Goal: Information Seeking & Learning: Find specific fact

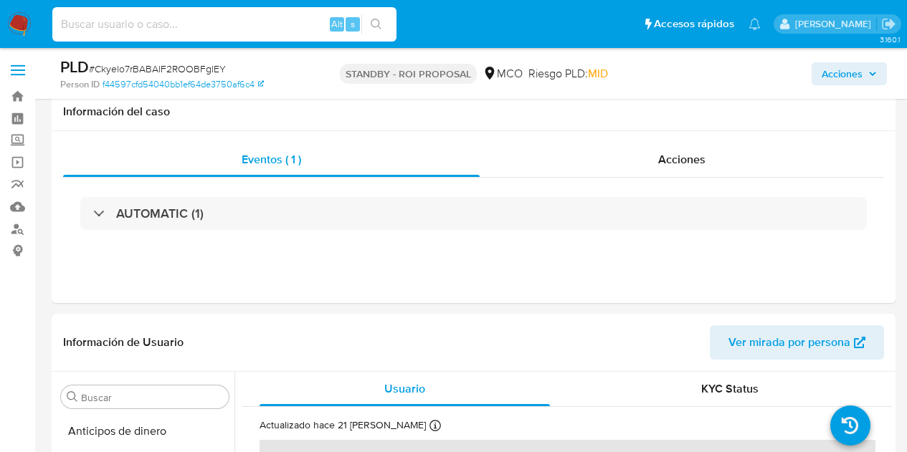
select select "10"
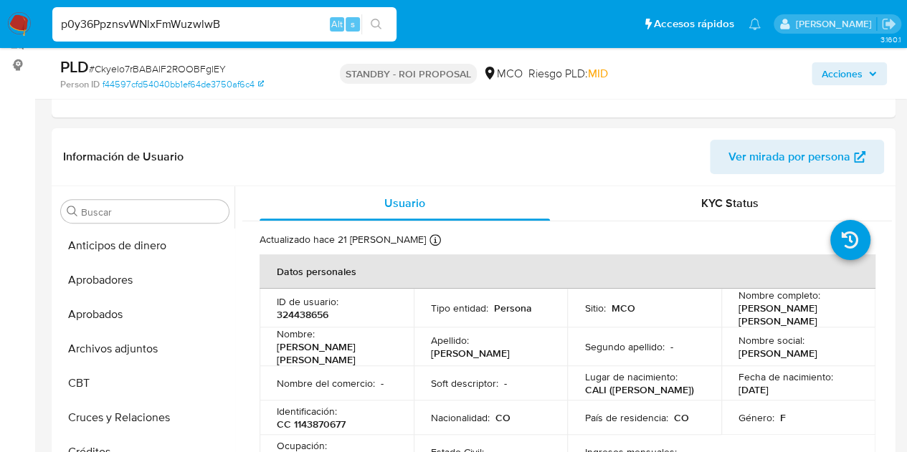
scroll to position [675, 0]
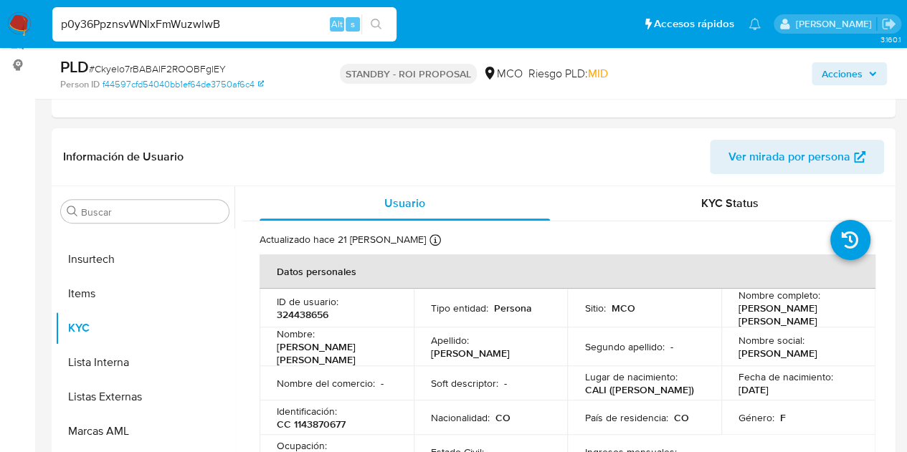
type input "p0y36PpznsvWNlxFmWuzwlwB"
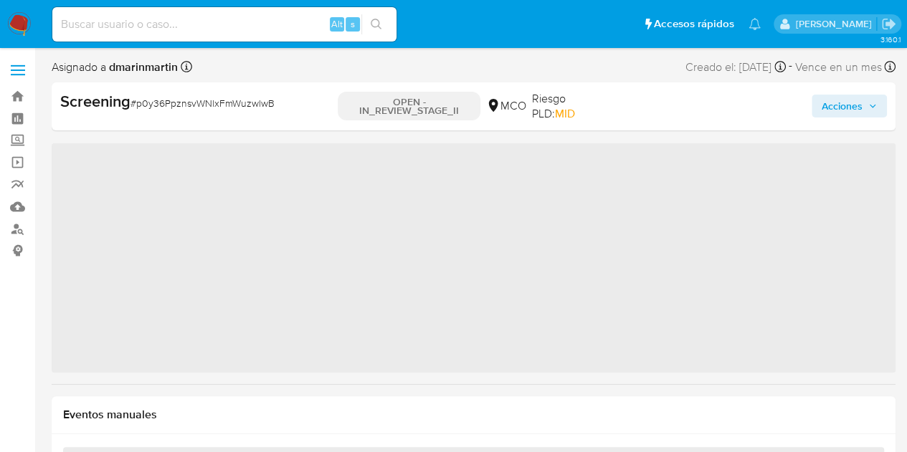
scroll to position [675, 0]
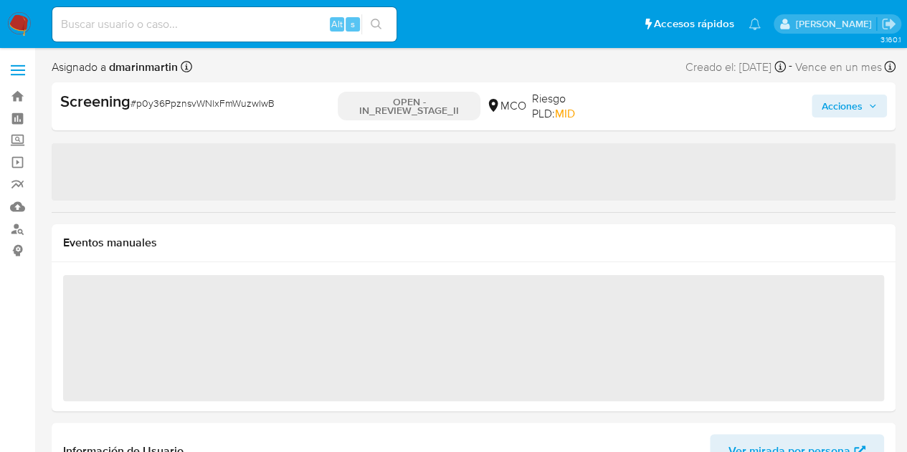
select select "10"
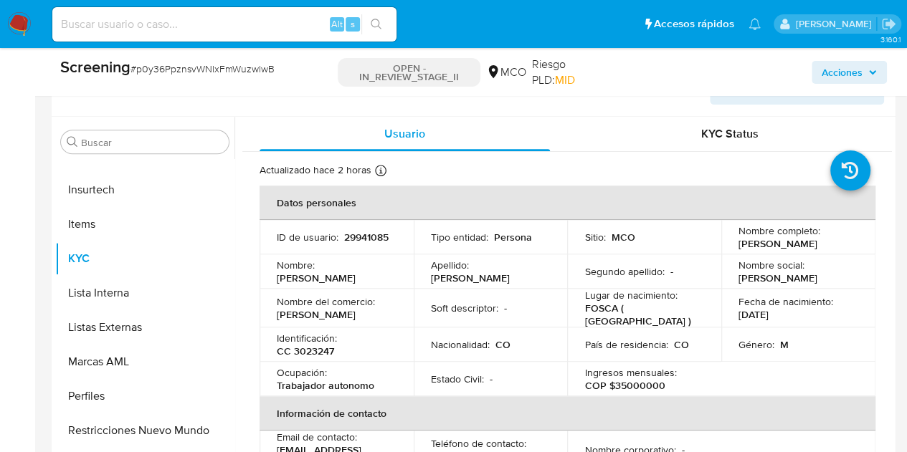
scroll to position [430, 0]
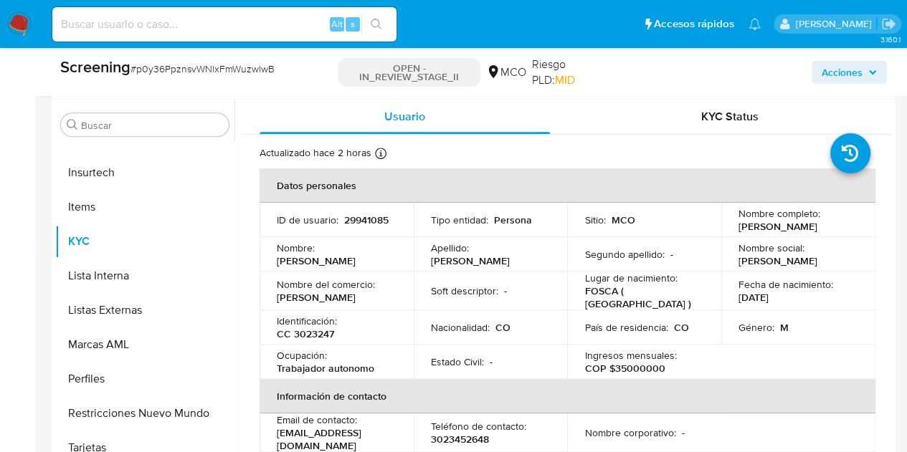
click at [257, 28] on input at bounding box center [224, 24] width 344 height 19
paste input "p0y36PpznsvWNlxFmWuzwlwB"
type input "p0y36PpznsvWNlxFmWuzwlwB"
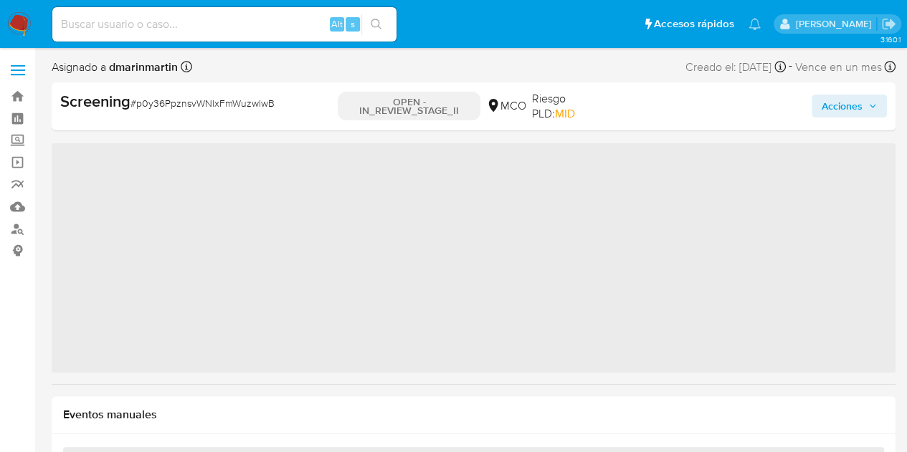
scroll to position [675, 0]
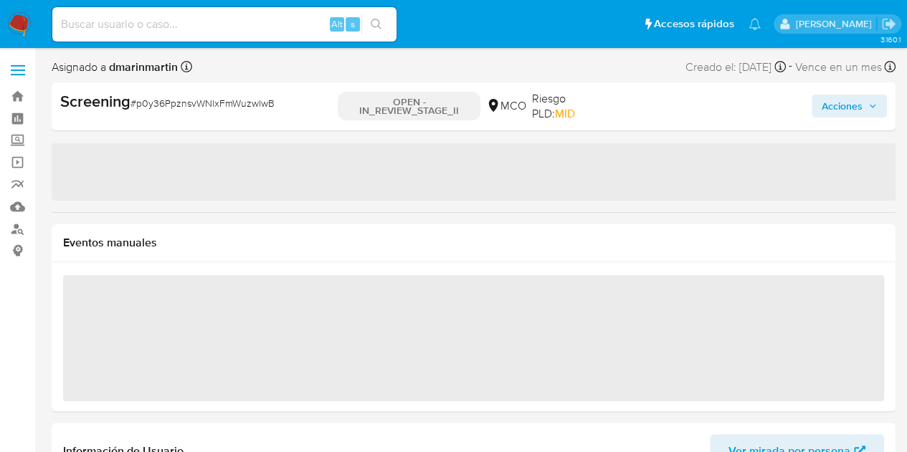
select select "10"
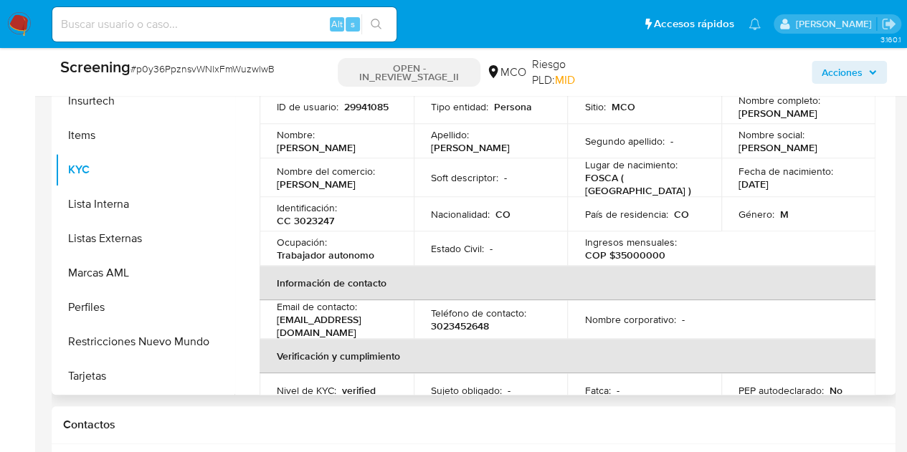
scroll to position [72, 0]
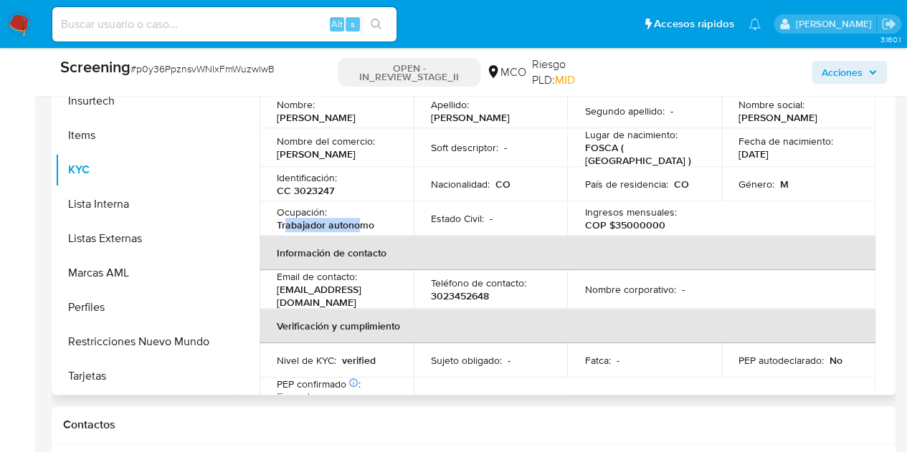
drag, startPoint x: 284, startPoint y: 229, endPoint x: 361, endPoint y: 231, distance: 77.4
click at [361, 231] on p "Trabajador autonomo" at bounding box center [326, 225] width 98 height 13
drag, startPoint x: 275, startPoint y: 296, endPoint x: 422, endPoint y: 296, distance: 147.7
click at [414, 296] on td "Email de contacto : edgareduardoriveros@gmail.com" at bounding box center [337, 289] width 154 height 39
copy p "edgareduardoriveros@gmail.com"
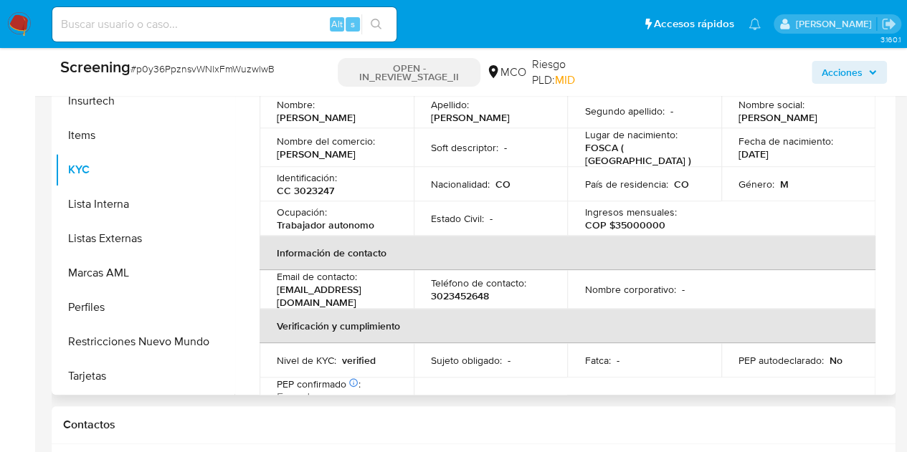
click at [443, 298] on p "3023452648" at bounding box center [460, 296] width 58 height 13
copy p "3023452648"
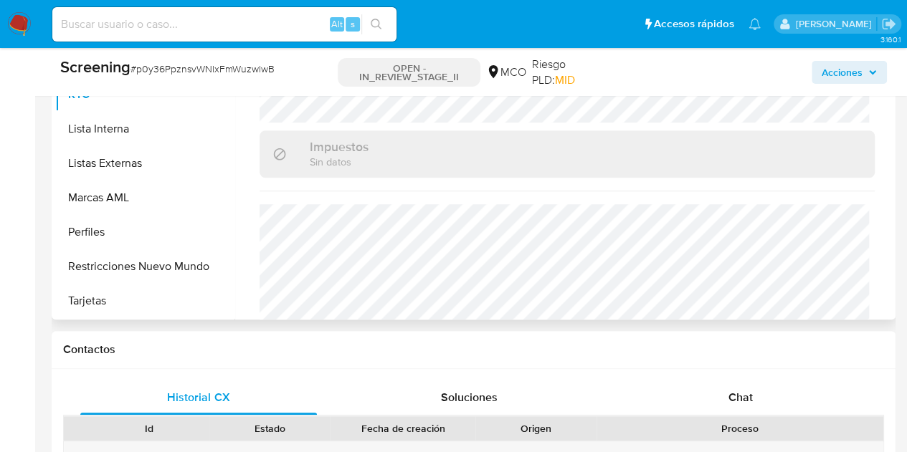
scroll to position [812, 0]
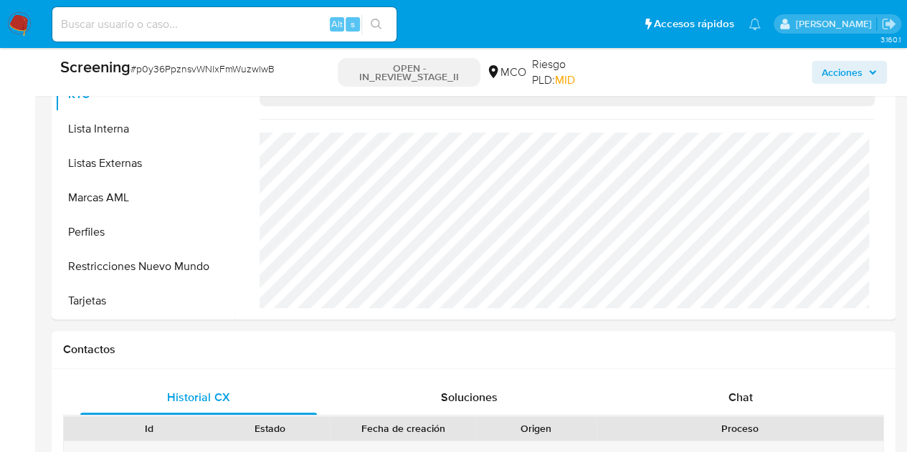
click at [262, 29] on input at bounding box center [224, 24] width 344 height 19
paste input "p0y36PpznsvWNlxFmWuzwlwB"
type input "p0y36PpznsvWNlxFmWuzwlwB"
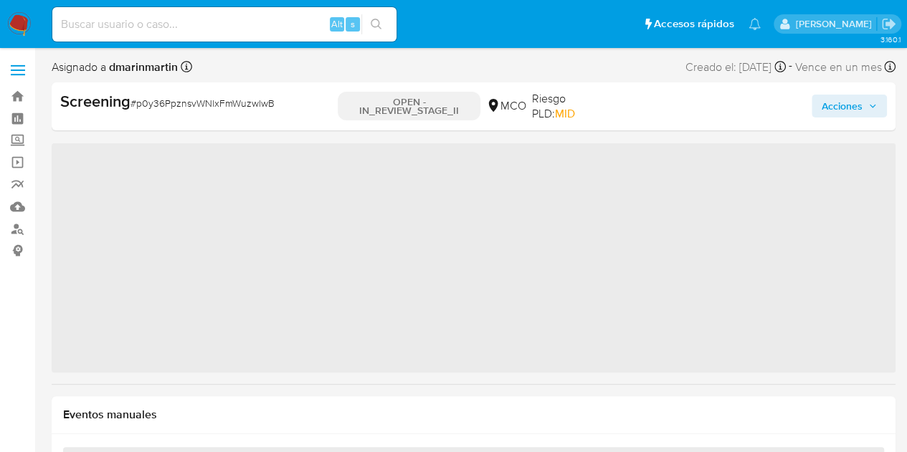
scroll to position [675, 0]
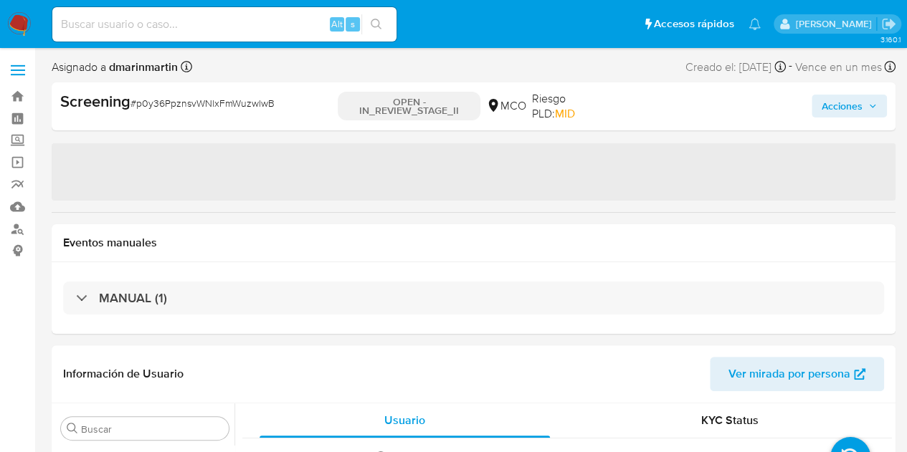
select select "10"
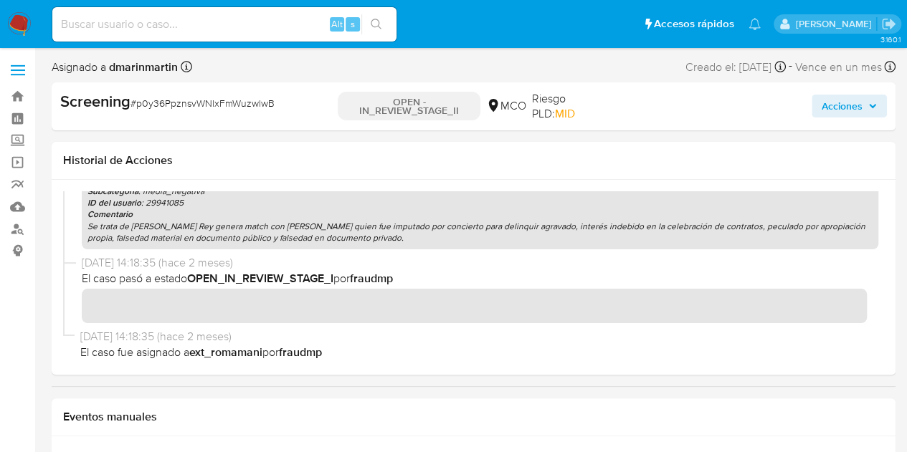
scroll to position [581, 0]
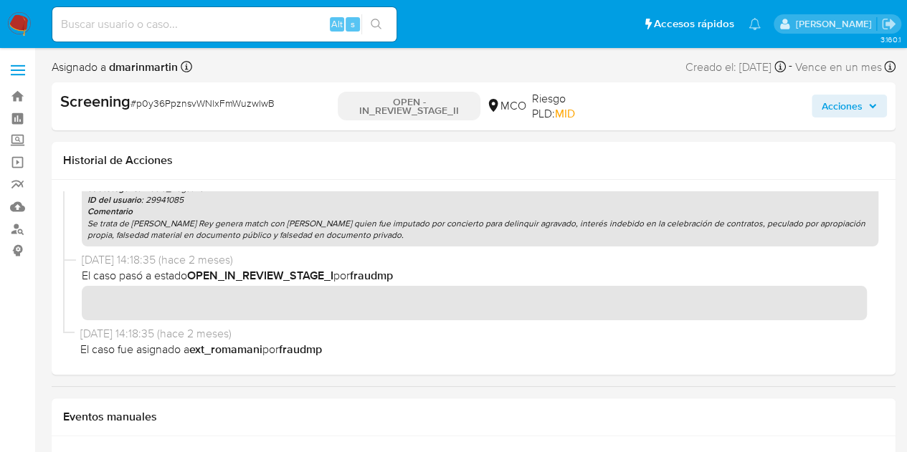
drag, startPoint x: 83, startPoint y: 337, endPoint x: 129, endPoint y: 333, distance: 46.0
click at [129, 333] on span "31/07/2025 14:18:35 (hace 2 meses)" at bounding box center [479, 334] width 798 height 16
click at [99, 336] on span "31/07/2025 14:18:35 (hace 2 meses)" at bounding box center [479, 334] width 798 height 16
drag, startPoint x: 82, startPoint y: 336, endPoint x: 139, endPoint y: 335, distance: 57.4
click at [139, 335] on span "31/07/2025 14:18:35 (hace 2 meses)" at bounding box center [479, 334] width 798 height 16
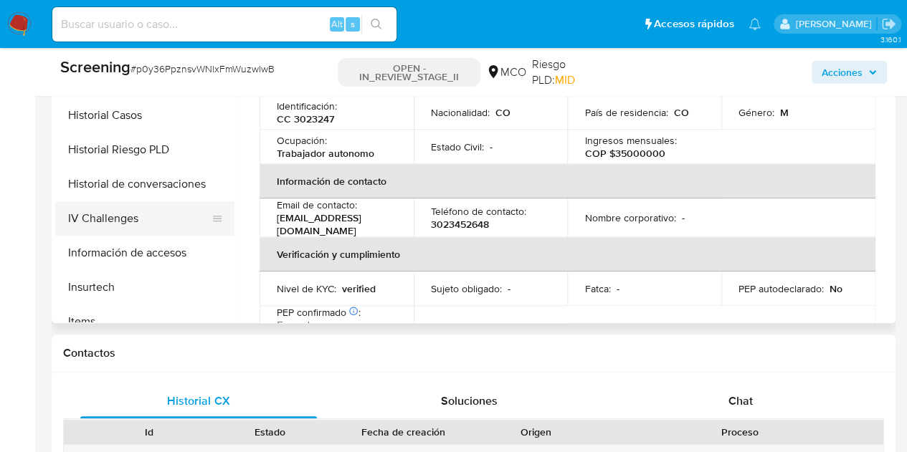
scroll to position [417, 0]
click at [115, 216] on button "IV Challenges" at bounding box center [139, 218] width 168 height 34
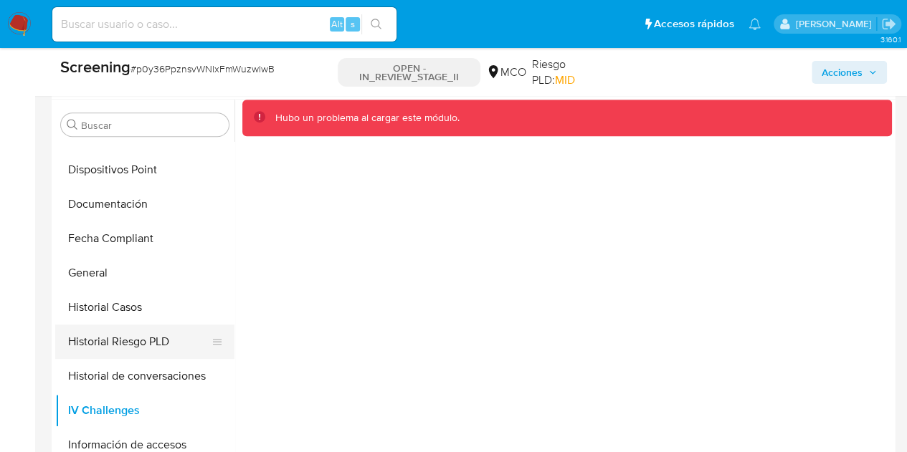
scroll to position [346, 0]
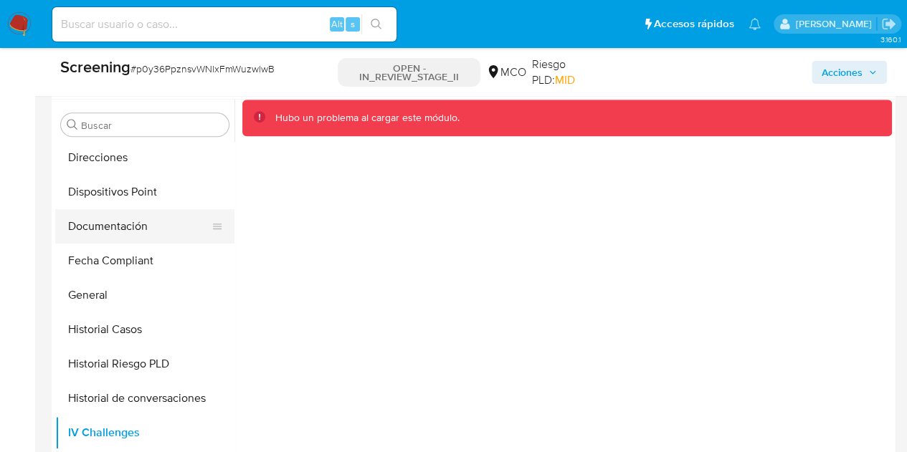
click at [140, 224] on button "Documentación" at bounding box center [139, 226] width 168 height 34
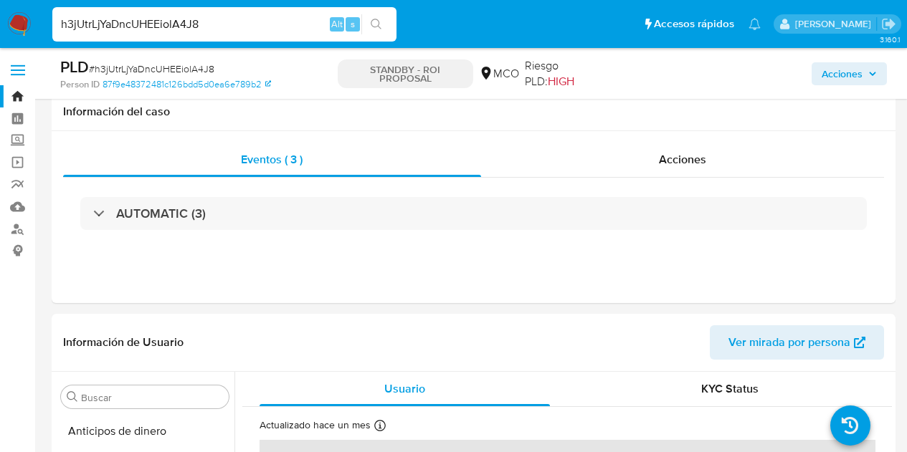
select select "10"
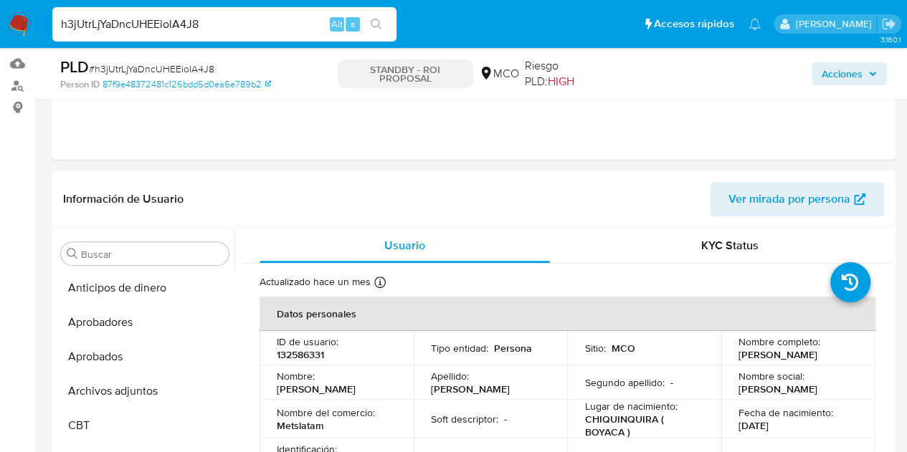
scroll to position [72, 0]
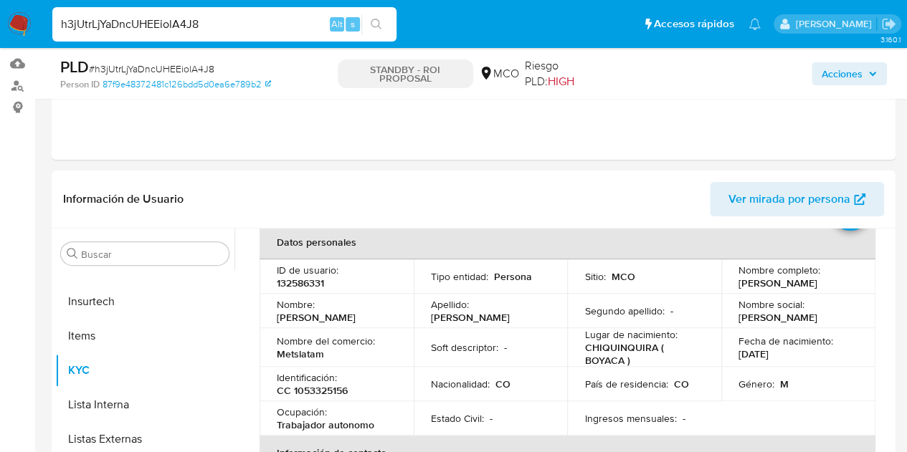
click at [278, 16] on input "h3jUtrLjYaDncUHEEiolA4J8" at bounding box center [224, 24] width 344 height 19
click at [274, 16] on input "h3jUtrLjYaDncUHEEiolA4J8" at bounding box center [224, 24] width 344 height 19
paste input "1658447936"
type input "1658447936"
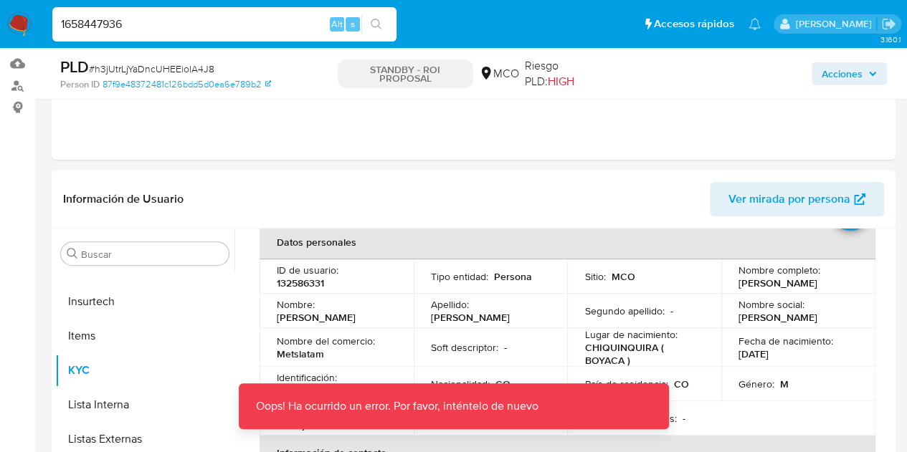
click at [263, 21] on input "1658447936" at bounding box center [224, 24] width 344 height 19
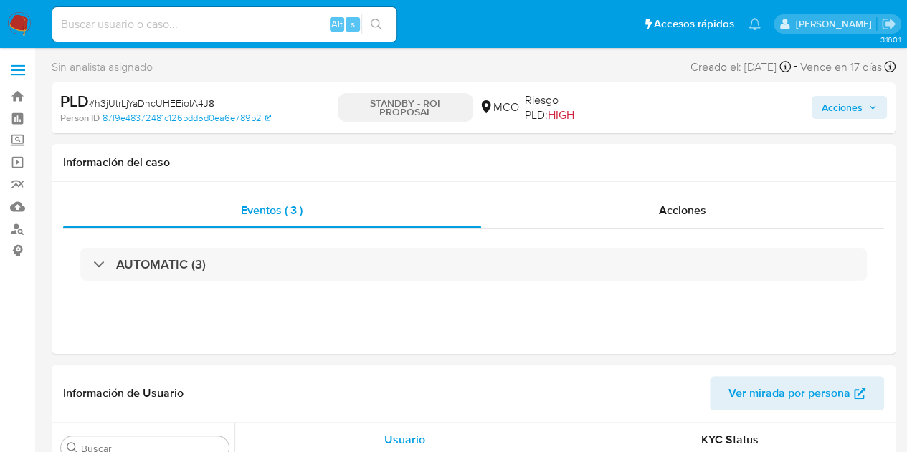
scroll to position [675, 0]
click at [178, 26] on input at bounding box center [224, 24] width 344 height 19
select select "10"
paste input "1658447936"
type input "1658447936"
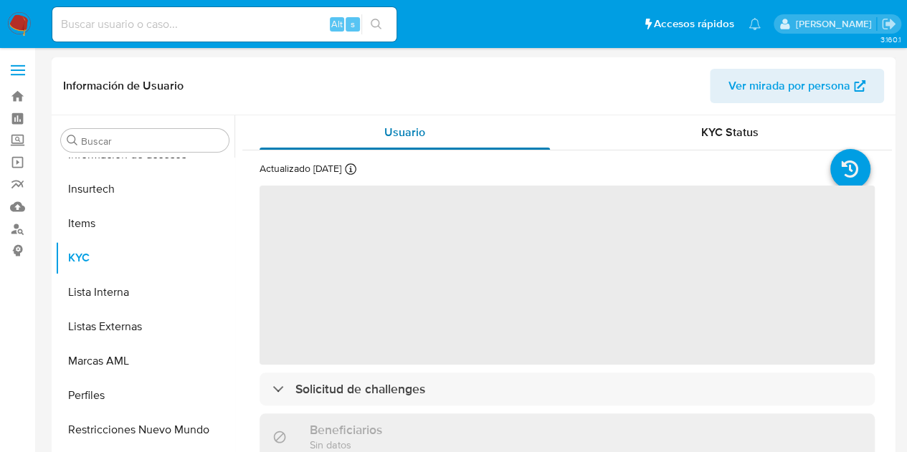
scroll to position [675, 0]
select select "10"
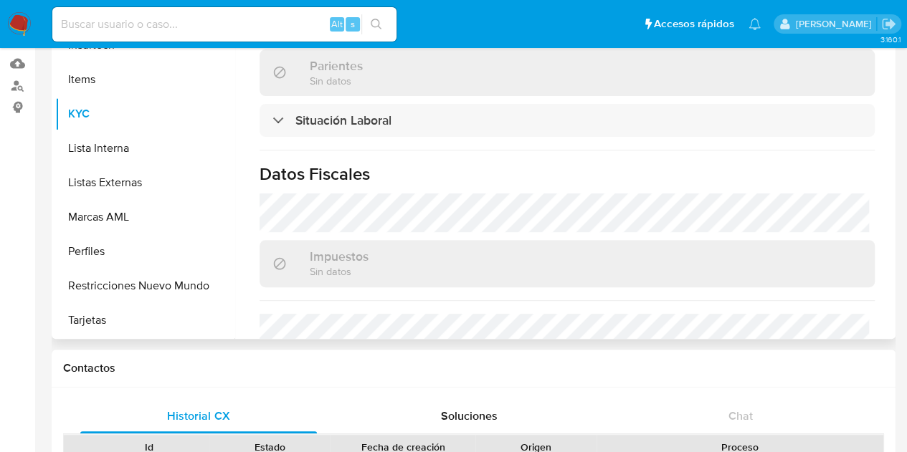
scroll to position [807, 0]
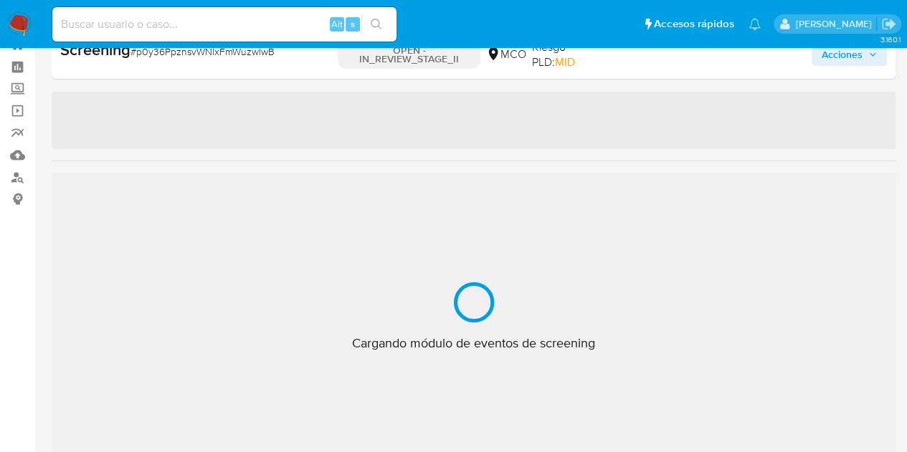
scroll to position [675, 0]
select select "10"
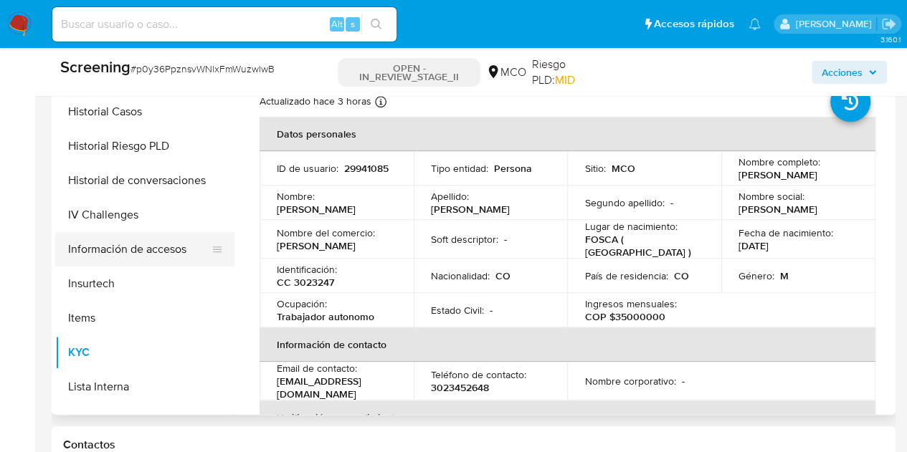
scroll to position [513, 0]
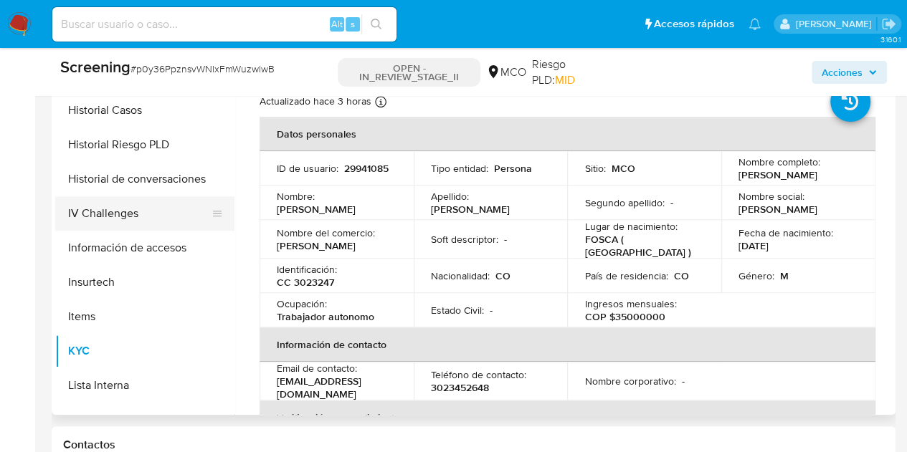
click at [133, 213] on button "IV Challenges" at bounding box center [139, 213] width 168 height 34
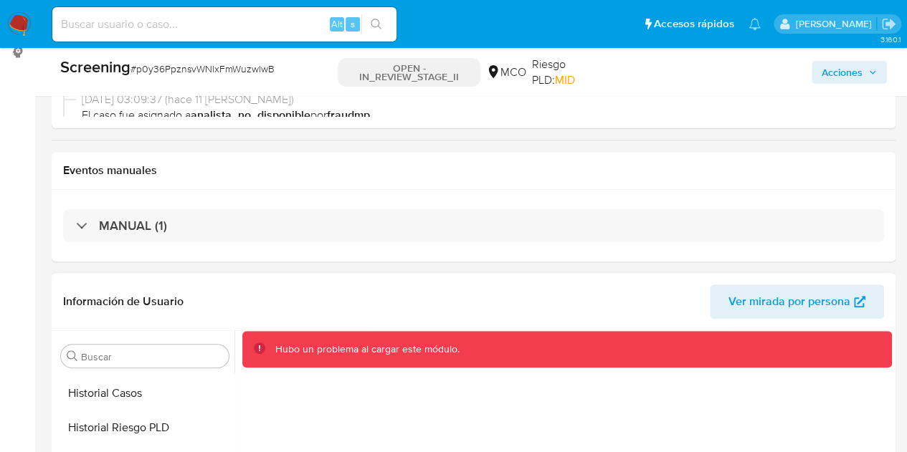
scroll to position [195, 0]
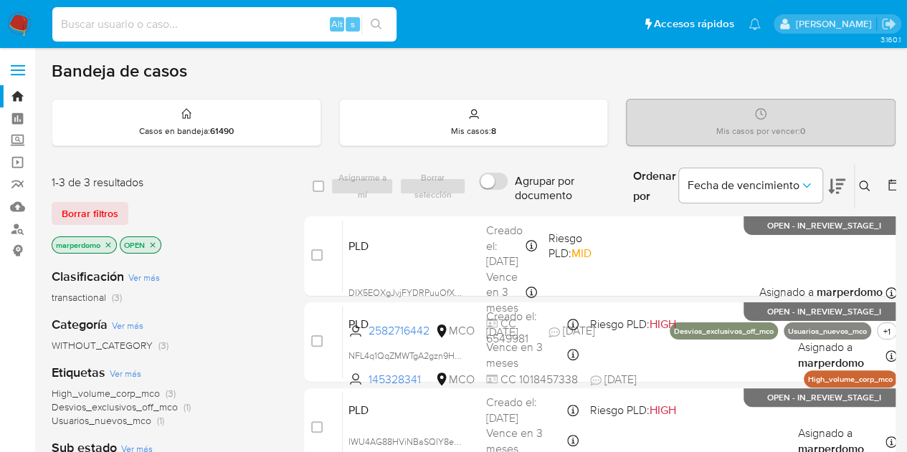
click at [148, 15] on input at bounding box center [224, 24] width 344 height 19
click at [172, 34] on div "Alt s" at bounding box center [224, 24] width 344 height 34
click at [172, 27] on input at bounding box center [224, 24] width 344 height 19
paste input "29941085"
type input "29941085"
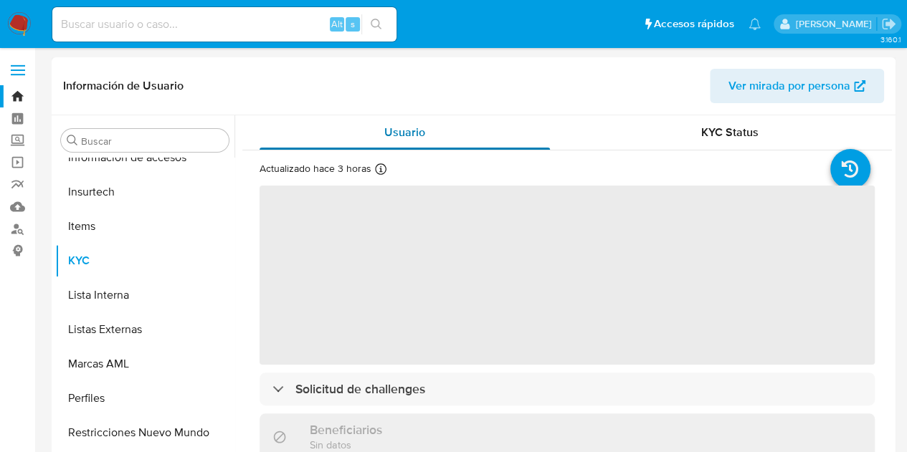
scroll to position [675, 0]
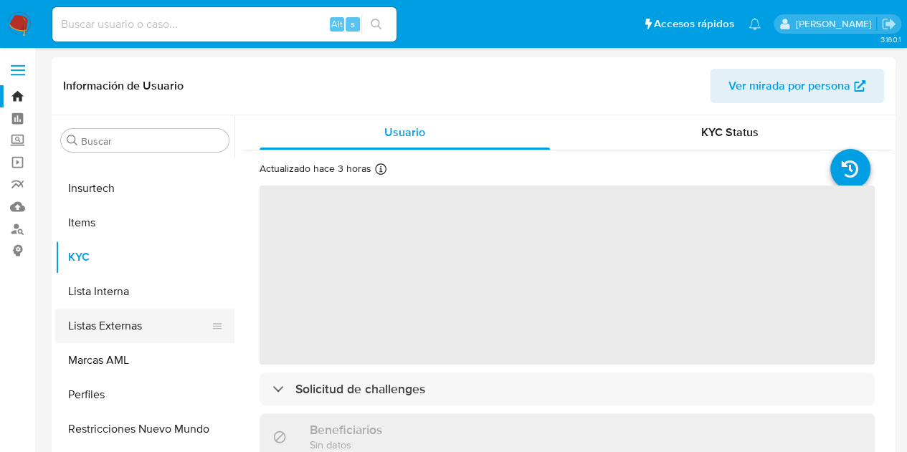
select select "10"
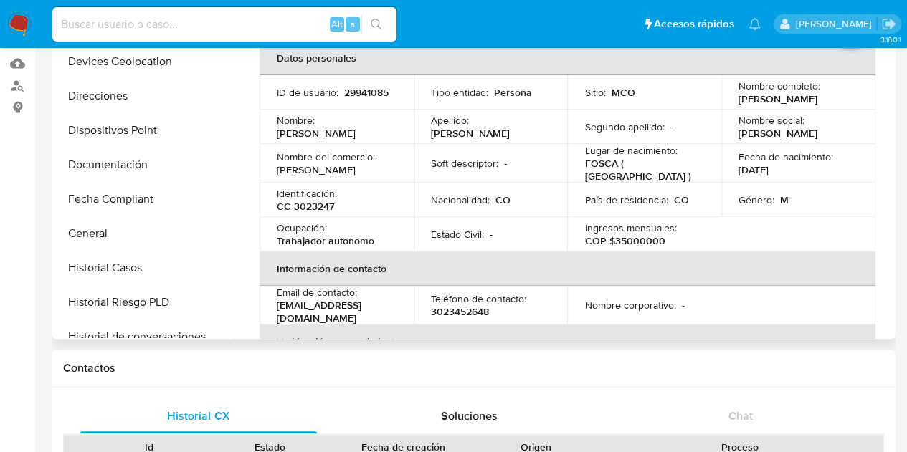
scroll to position [254, 0]
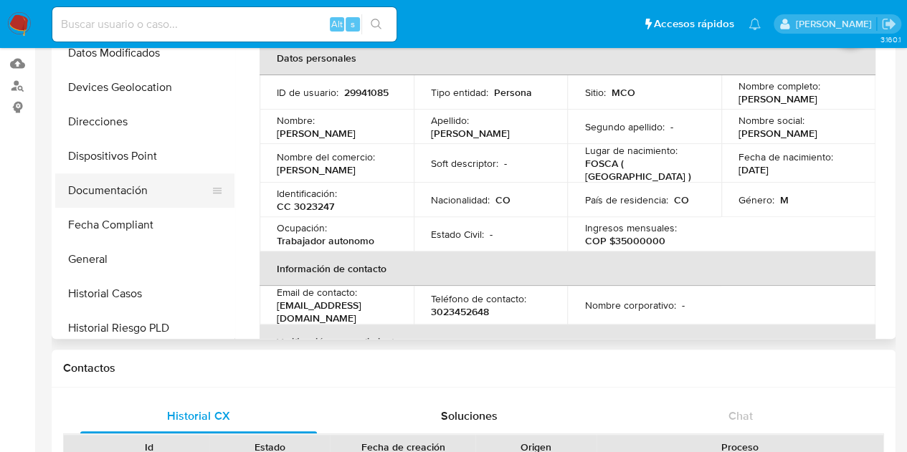
click at [115, 191] on button "Documentación" at bounding box center [139, 191] width 168 height 34
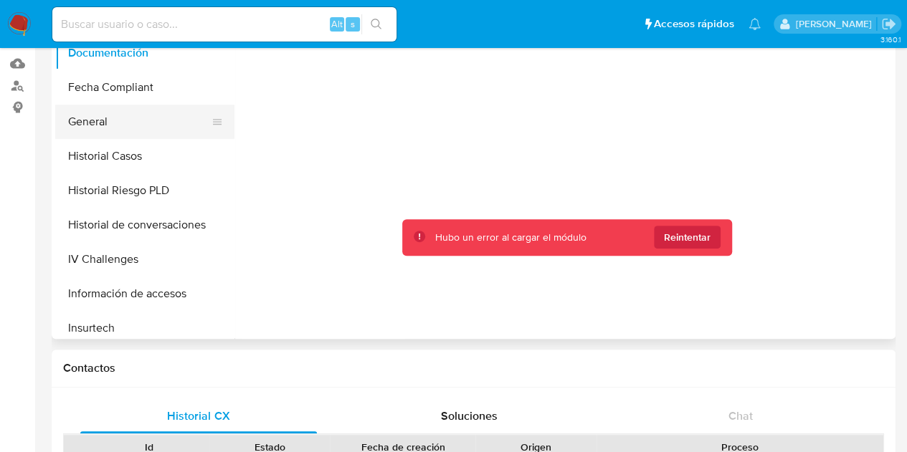
scroll to position [397, 0]
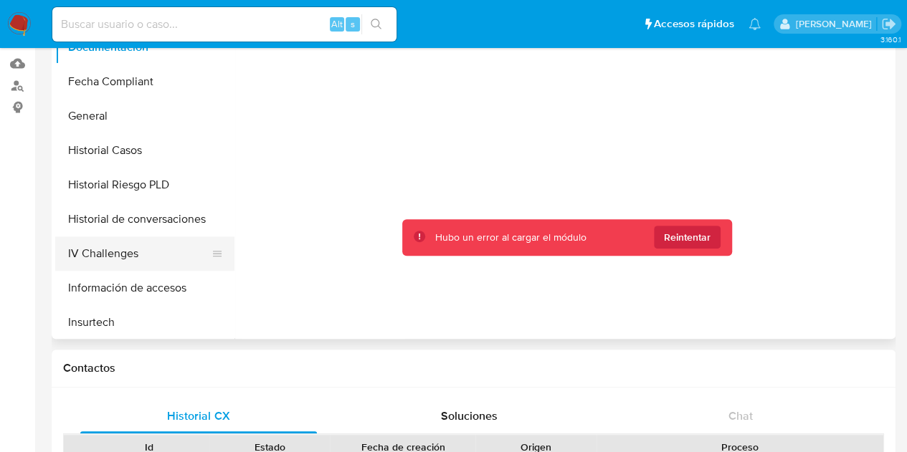
click at [143, 259] on button "IV Challenges" at bounding box center [139, 254] width 168 height 34
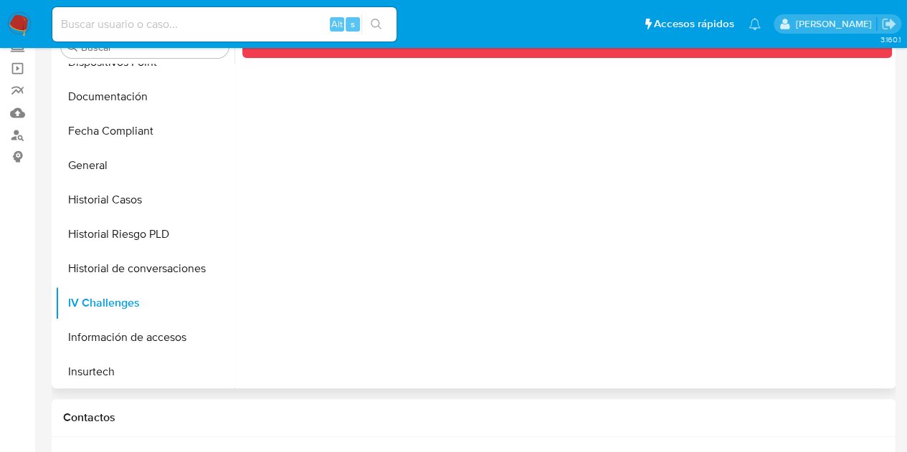
scroll to position [0, 0]
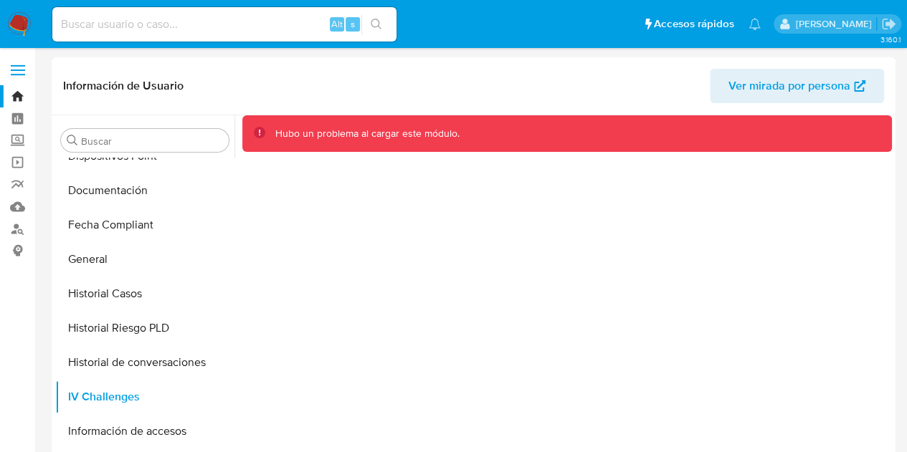
click at [775, 92] on span "Ver mirada por persona" at bounding box center [789, 86] width 122 height 34
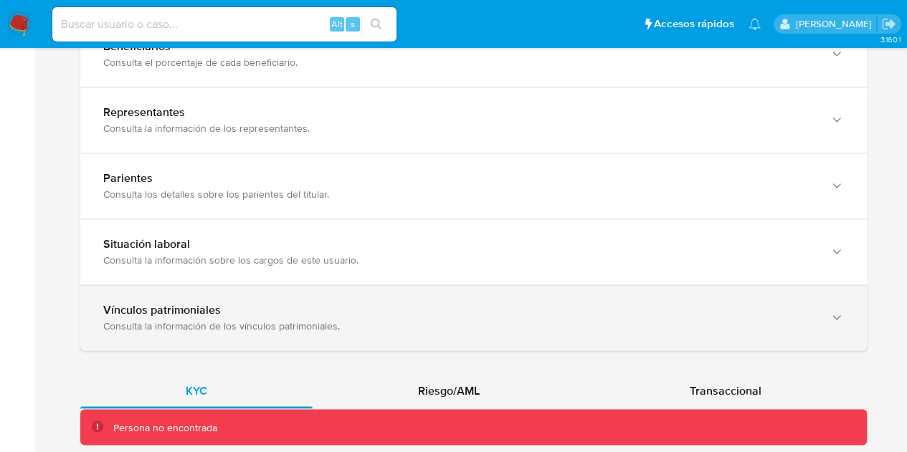
scroll to position [1019, 0]
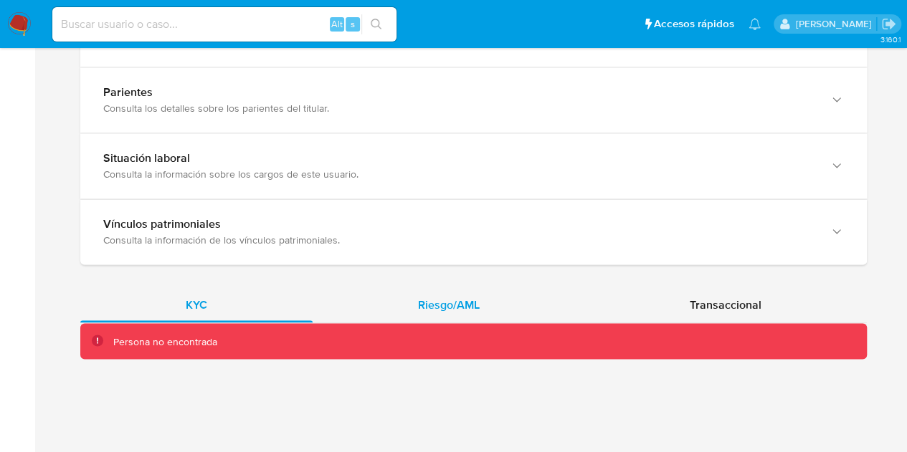
click at [471, 305] on span "Riesgo/AML" at bounding box center [449, 305] width 62 height 16
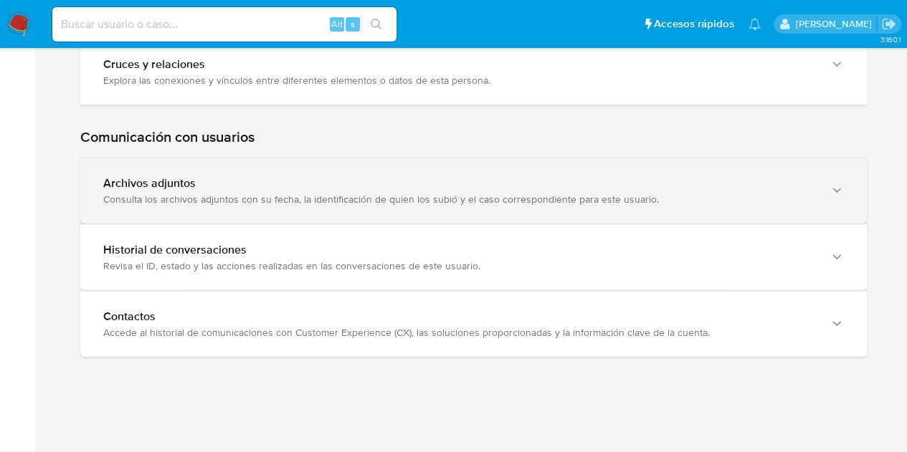
scroll to position [1941, 0]
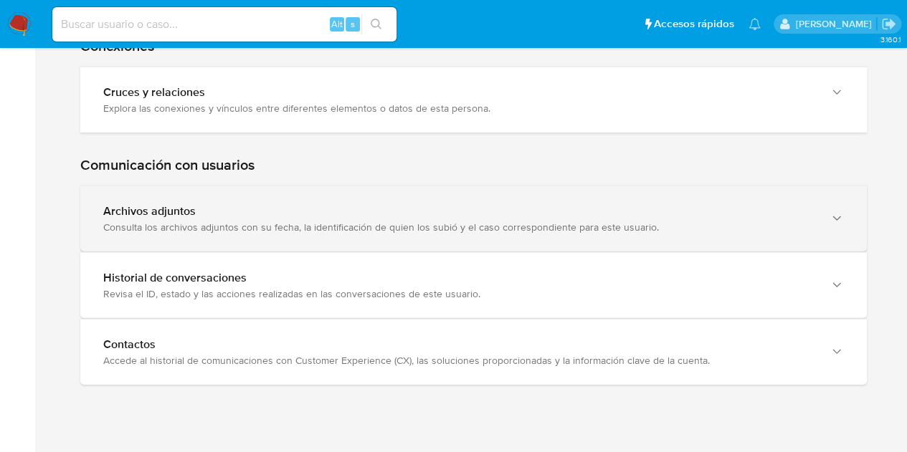
click at [118, 204] on div "Archivos adjuntos" at bounding box center [459, 211] width 712 height 14
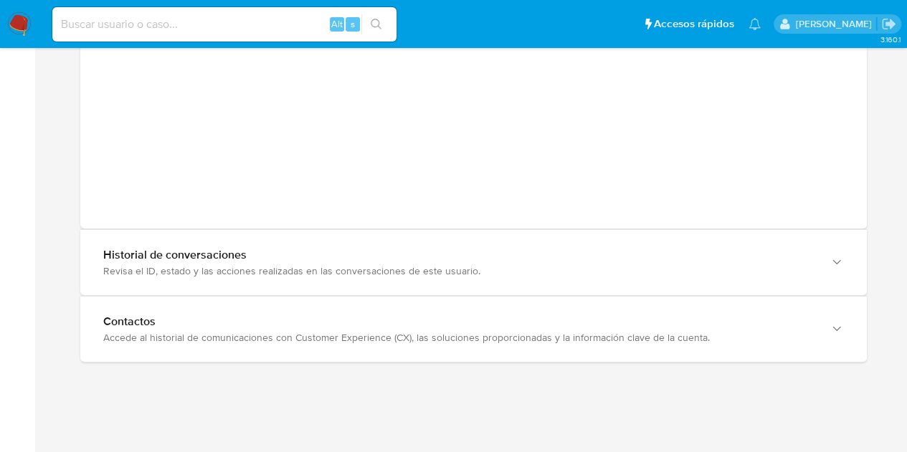
scroll to position [2048, 0]
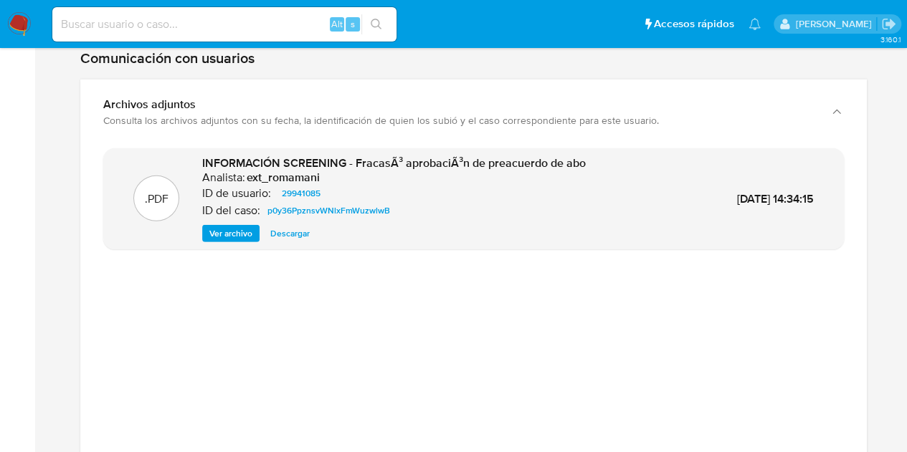
click at [242, 227] on span "Ver archivo" at bounding box center [230, 234] width 43 height 14
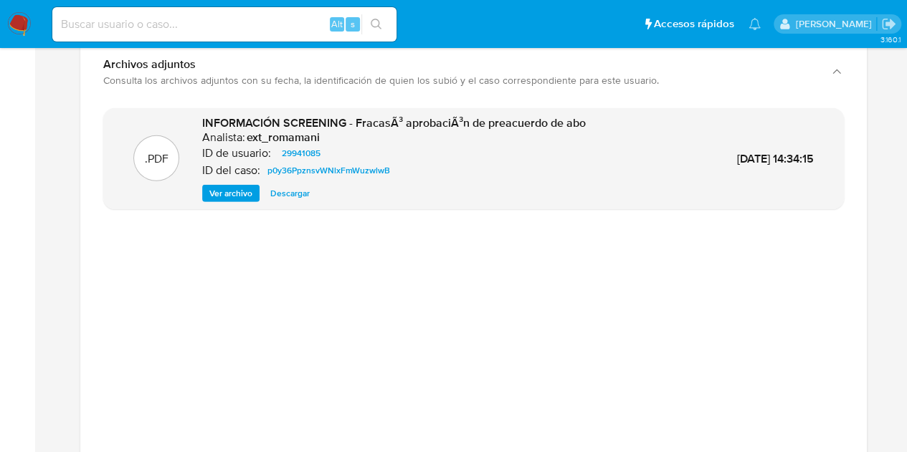
scroll to position [1976, 0]
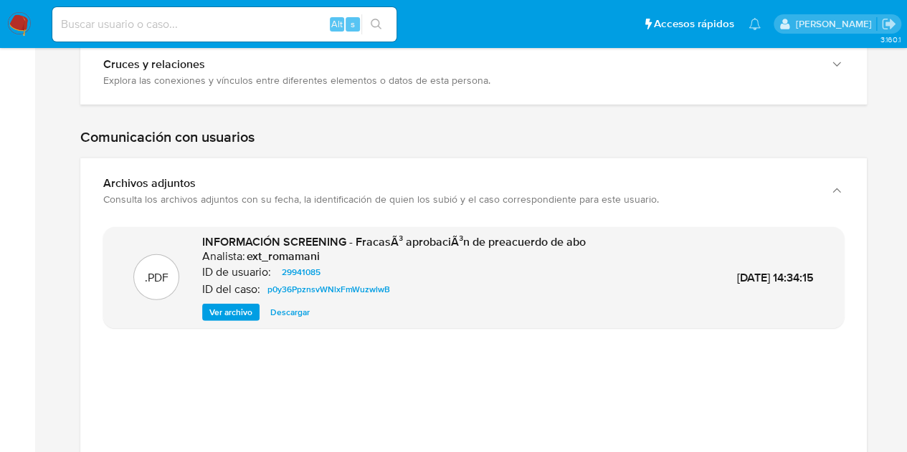
click at [300, 313] on span "Descargar" at bounding box center [289, 312] width 39 height 14
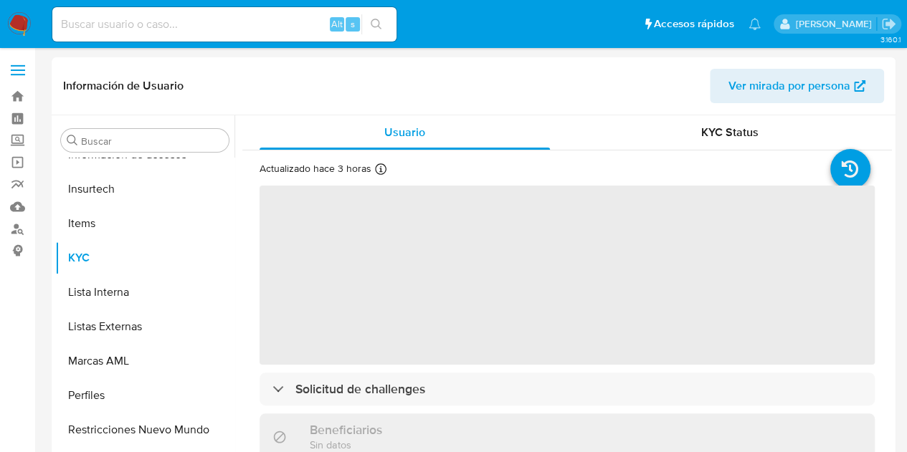
scroll to position [675, 0]
select select "10"
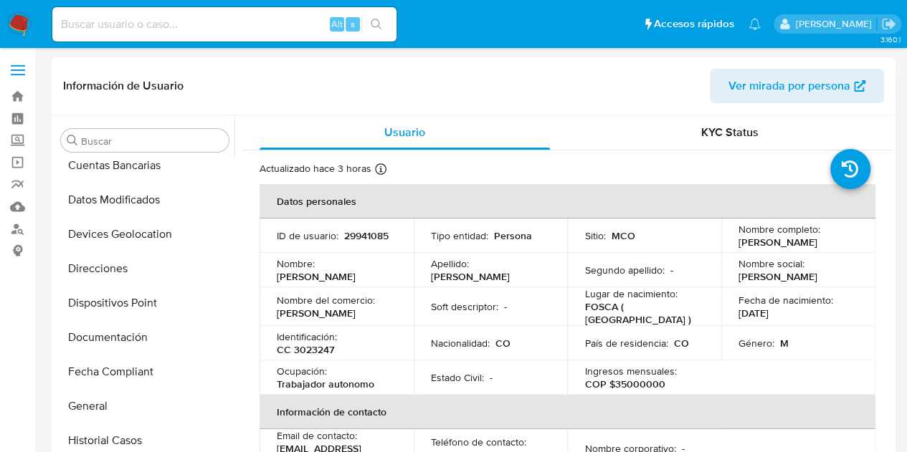
scroll to position [244, 0]
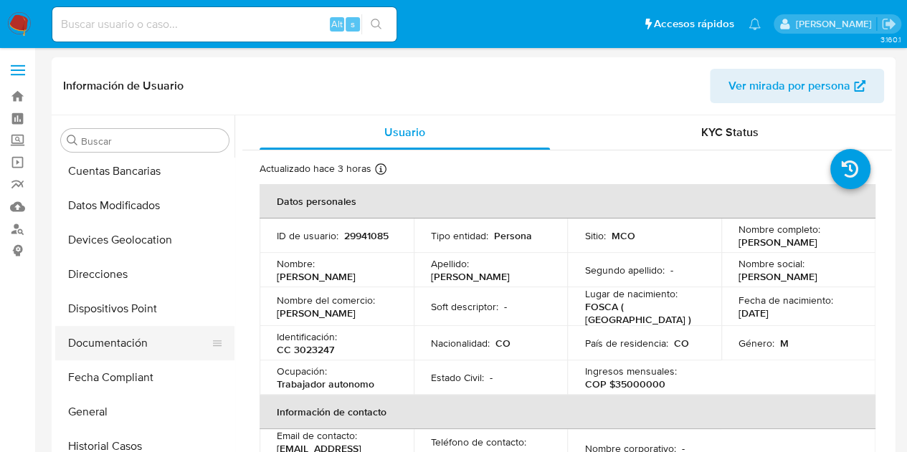
click at [128, 341] on button "Documentación" at bounding box center [139, 343] width 168 height 34
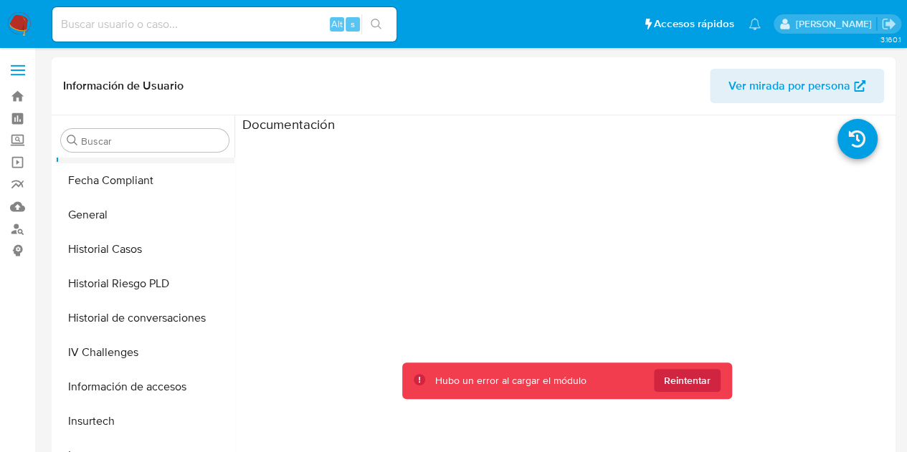
scroll to position [460, 0]
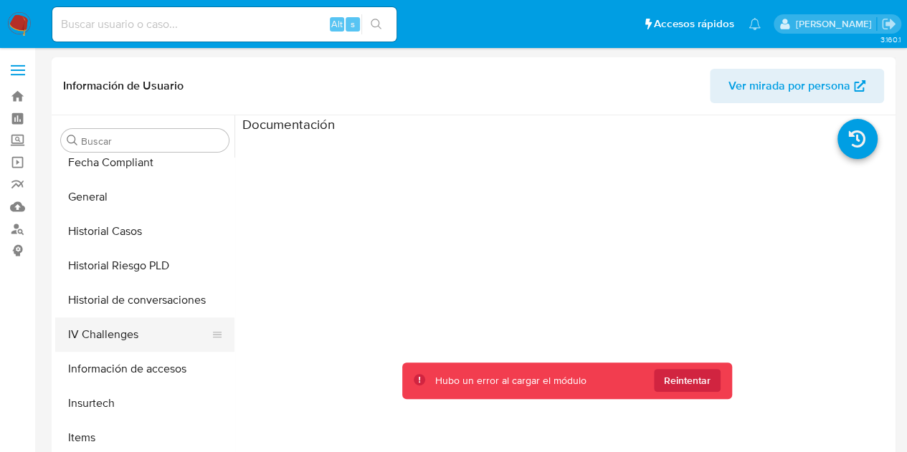
click at [146, 334] on button "IV Challenges" at bounding box center [139, 335] width 168 height 34
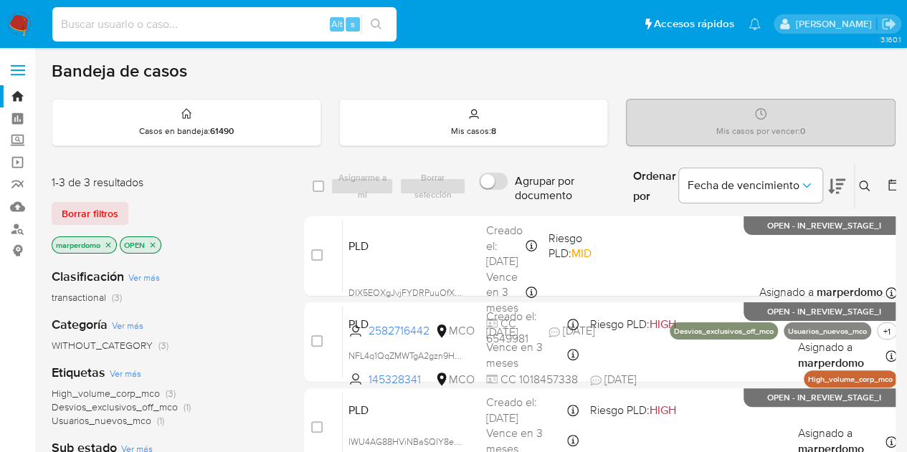
click at [234, 16] on input at bounding box center [224, 24] width 344 height 19
click at [241, 29] on input at bounding box center [224, 24] width 344 height 19
paste input "29941085"
type input "29941085"
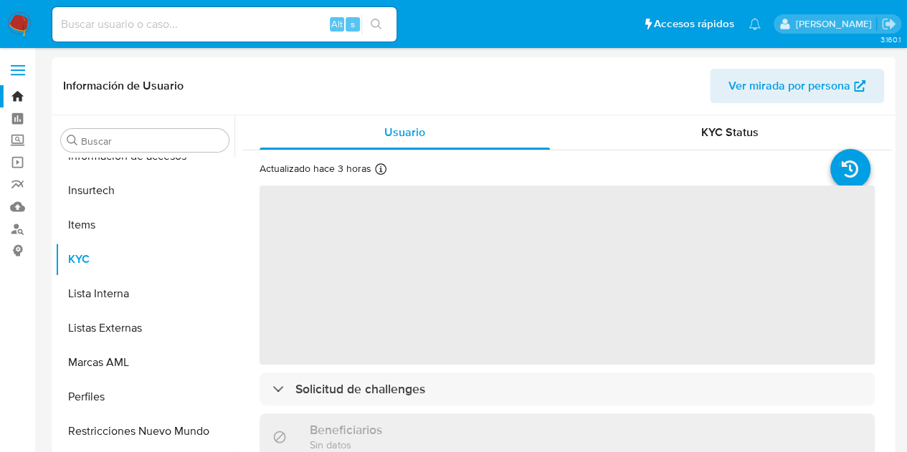
scroll to position [675, 0]
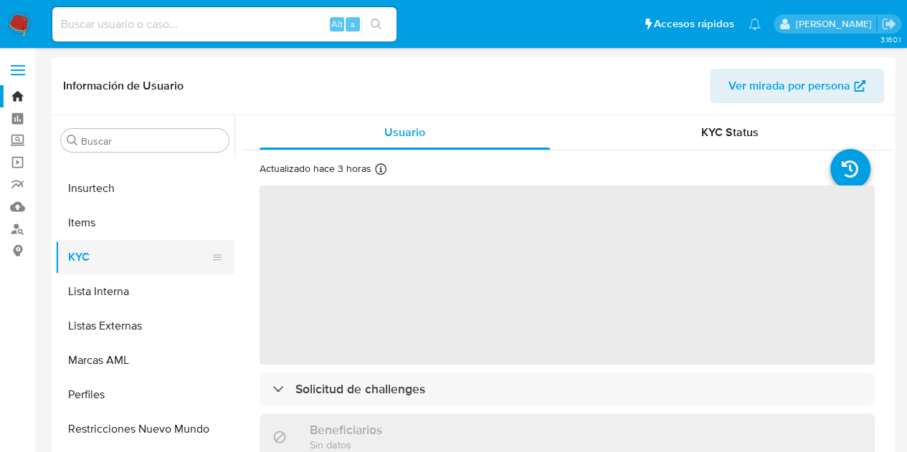
select select "10"
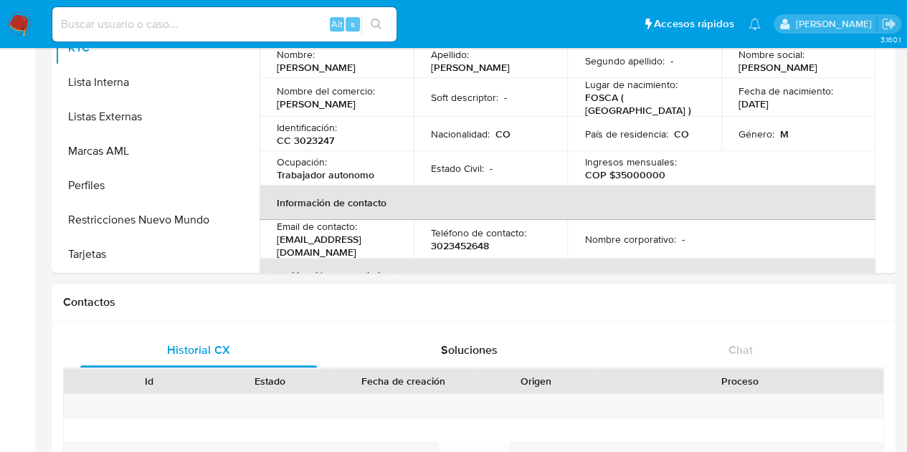
scroll to position [215, 0]
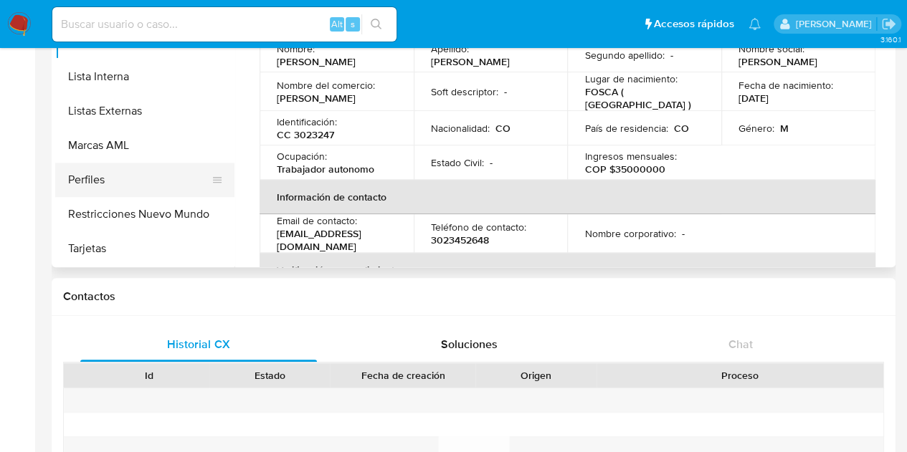
drag, startPoint x: 225, startPoint y: 233, endPoint x: 225, endPoint y: 174, distance: 59.5
click at [225, 174] on ul "Anticipos de dinero Aprobadores Aprobados Archivos adjuntos CBT Cruces y Relaci…" at bounding box center [144, 104] width 179 height 323
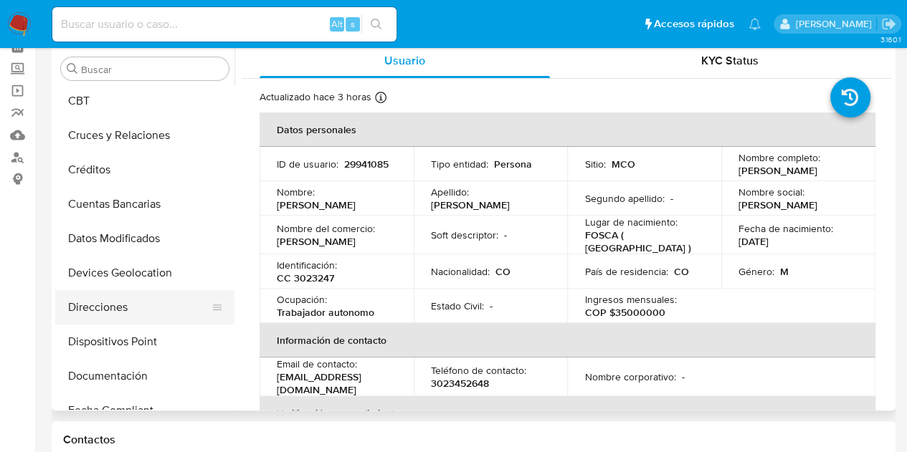
scroll to position [212, 0]
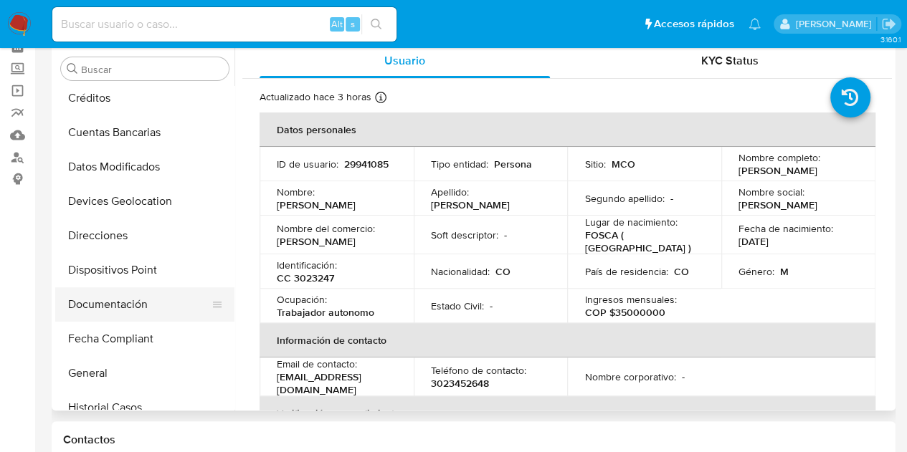
click at [129, 308] on button "Documentación" at bounding box center [139, 305] width 168 height 34
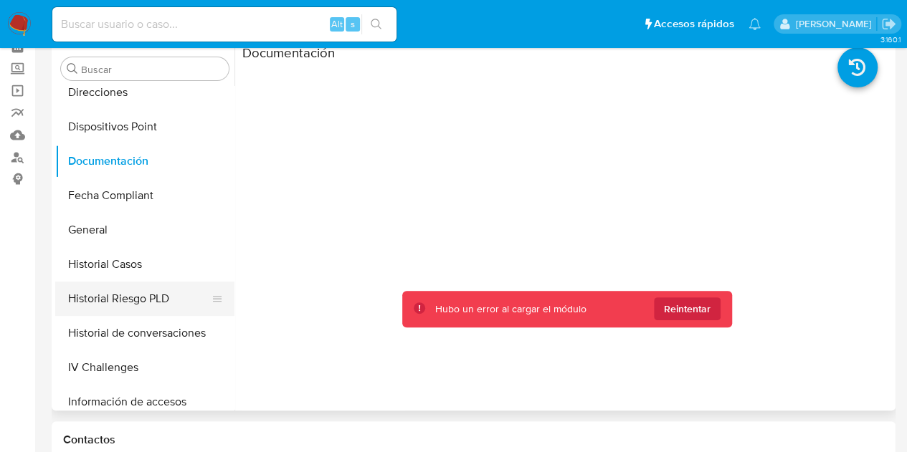
scroll to position [427, 0]
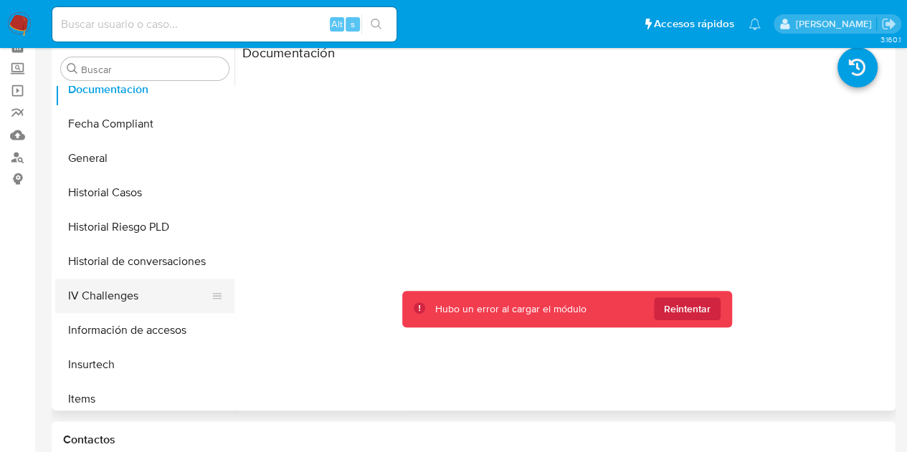
click at [143, 300] on button "IV Challenges" at bounding box center [139, 296] width 168 height 34
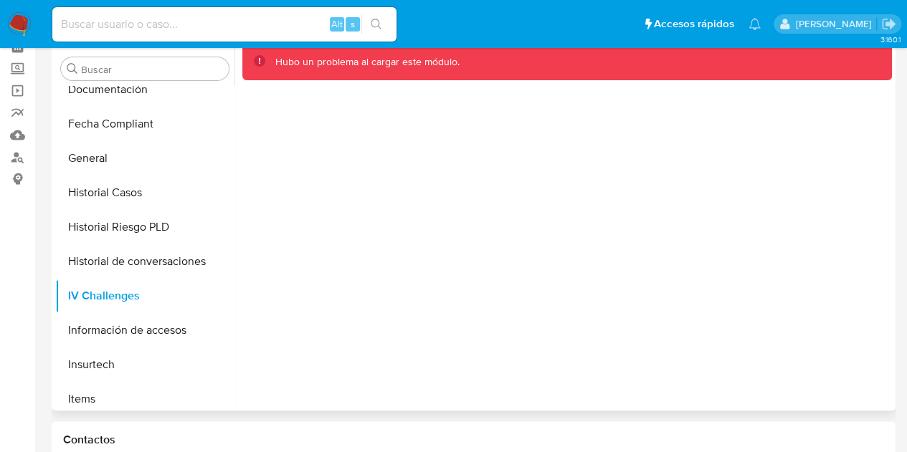
scroll to position [0, 0]
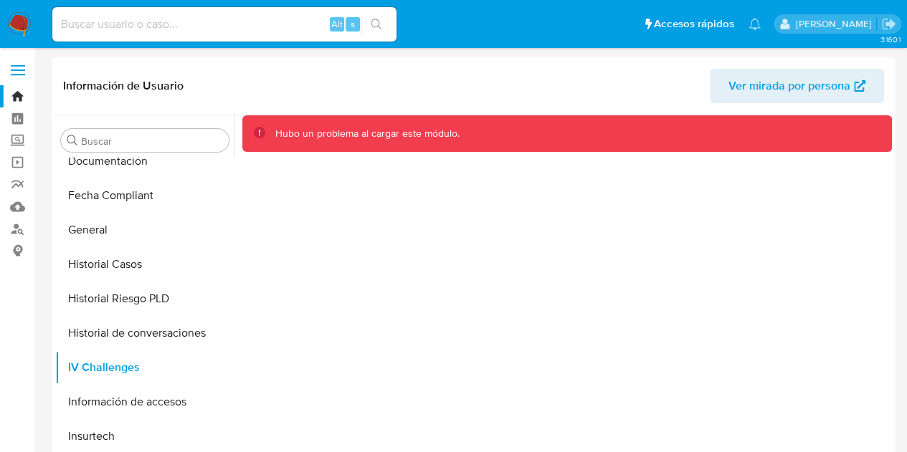
drag, startPoint x: 500, startPoint y: 125, endPoint x: 431, endPoint y: 126, distance: 69.5
click at [493, 124] on div "Hubo un problema al cargar este módulo." at bounding box center [567, 133] width 650 height 37
click at [414, 131] on p "Hubo un problema al cargar este módulo." at bounding box center [367, 134] width 184 height 14
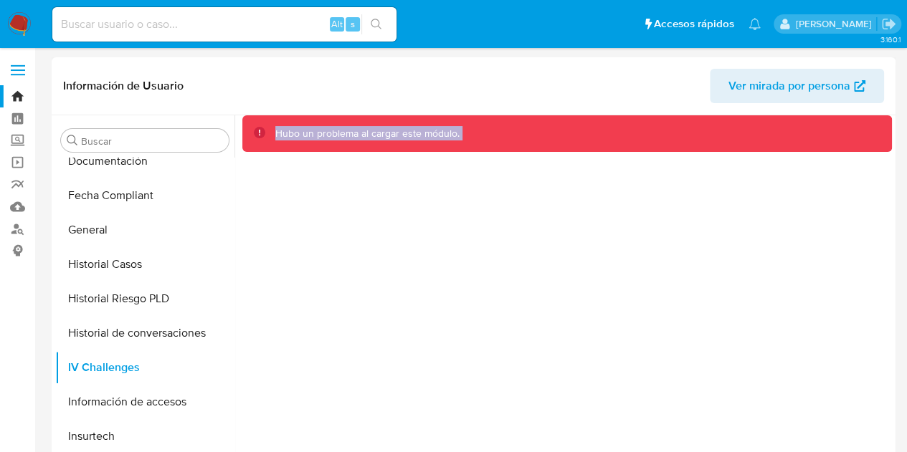
click at [414, 131] on p "Hubo un problema al cargar este módulo." at bounding box center [367, 134] width 184 height 14
click at [364, 148] on div "Hubo un problema al cargar este módulo." at bounding box center [567, 133] width 650 height 37
click at [364, 138] on p "Hubo un problema al cargar este módulo." at bounding box center [367, 134] width 184 height 14
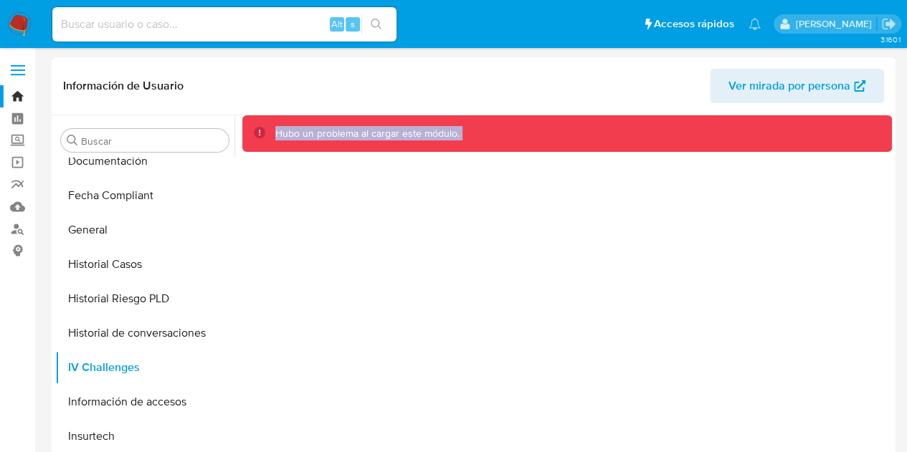
click at [364, 138] on p "Hubo un problema al cargar este módulo." at bounding box center [367, 134] width 184 height 14
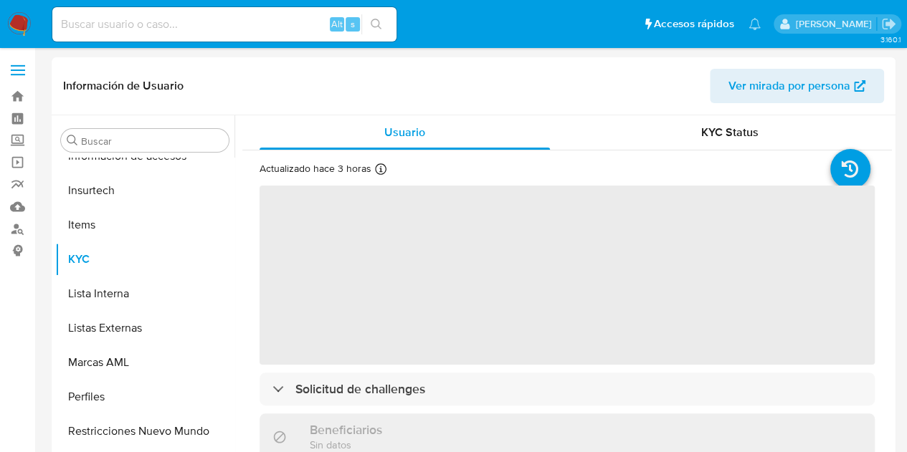
scroll to position [675, 0]
select select "10"
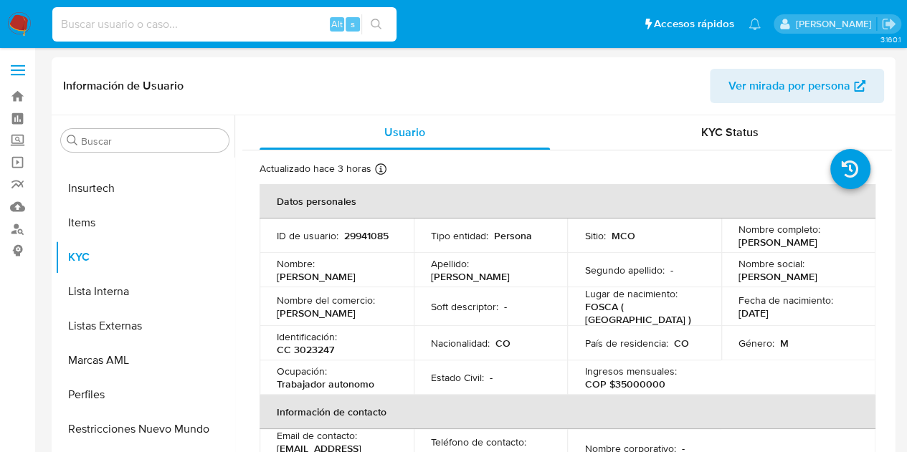
click at [224, 24] on input at bounding box center [224, 24] width 344 height 19
paste input "1822590421"
type input "1822590421"
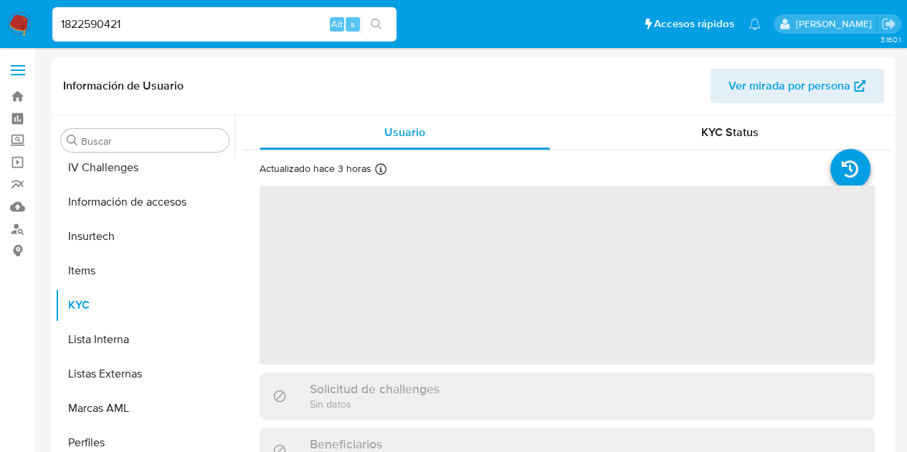
scroll to position [675, 0]
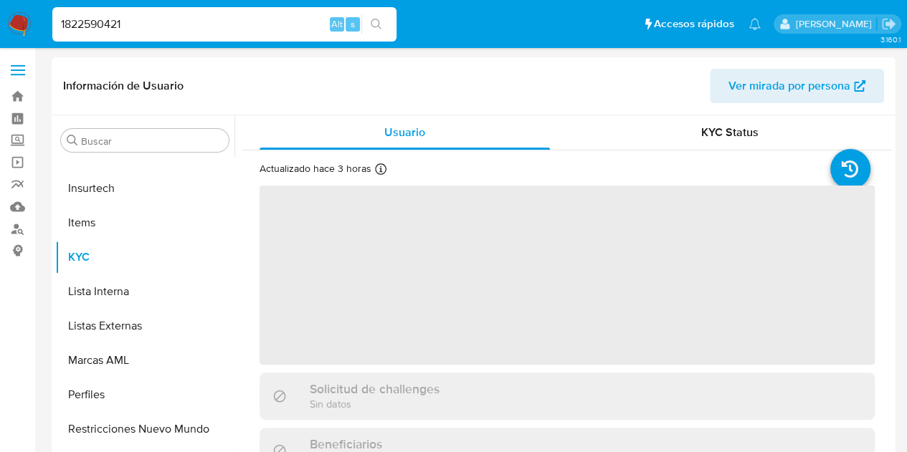
select select "10"
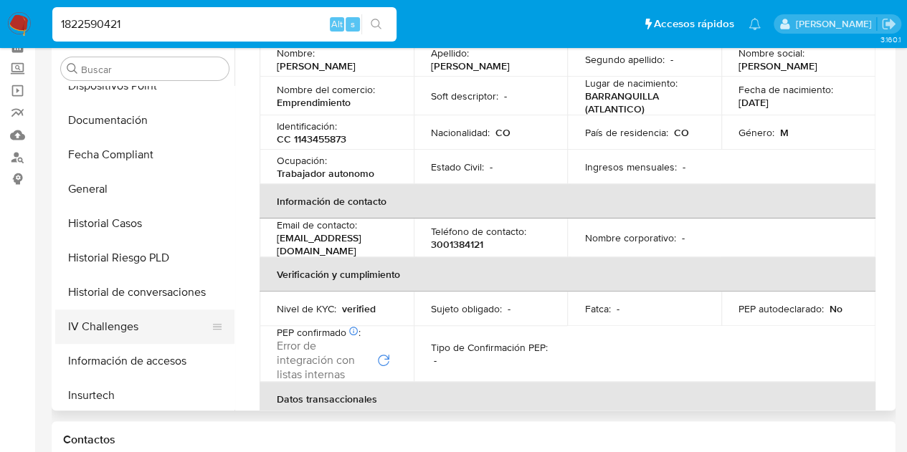
scroll to position [407, 0]
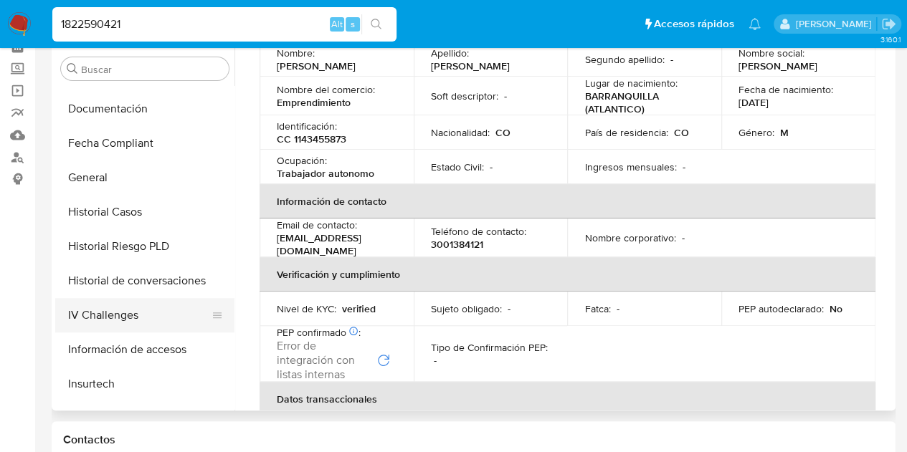
click at [126, 315] on button "IV Challenges" at bounding box center [139, 315] width 168 height 34
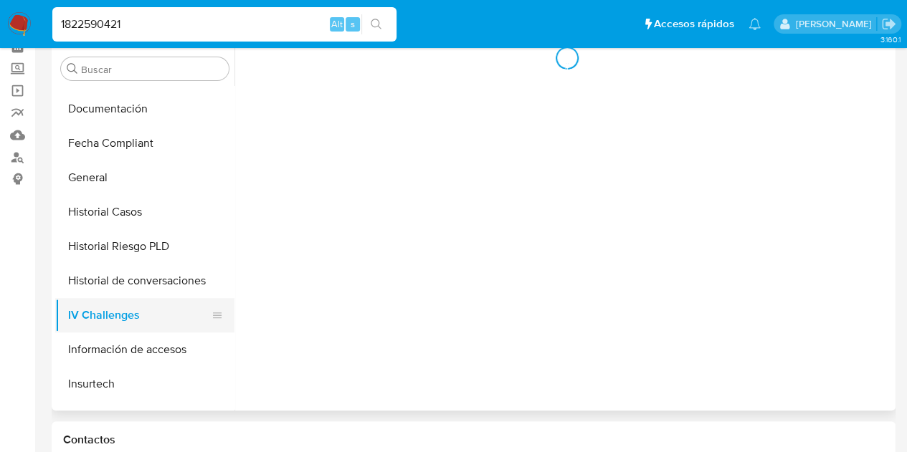
scroll to position [0, 0]
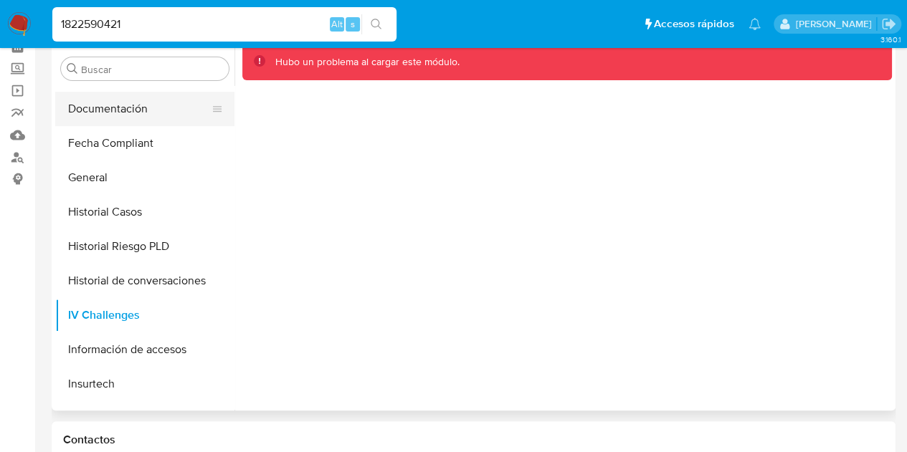
click at [141, 111] on button "Documentación" at bounding box center [139, 109] width 168 height 34
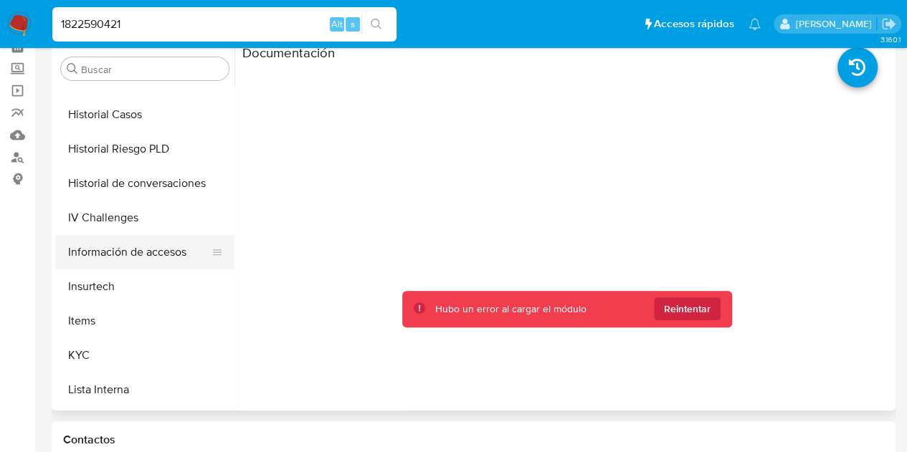
scroll to position [551, 0]
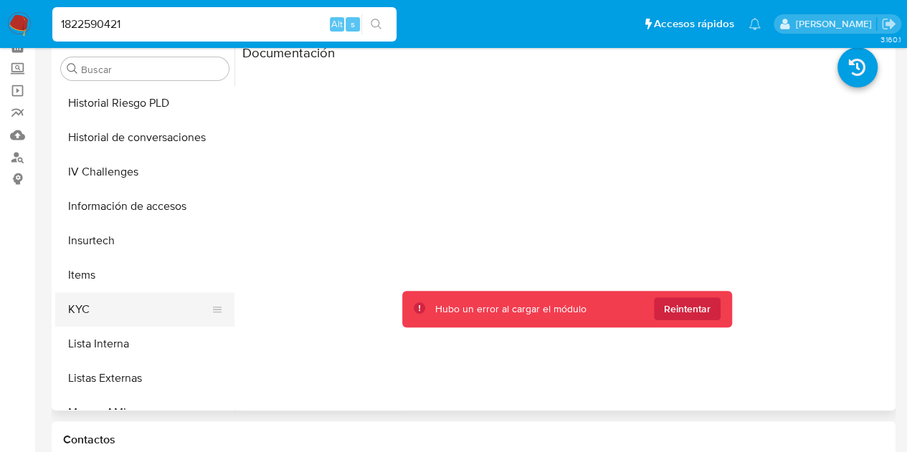
click at [83, 318] on button "KYC" at bounding box center [139, 310] width 168 height 34
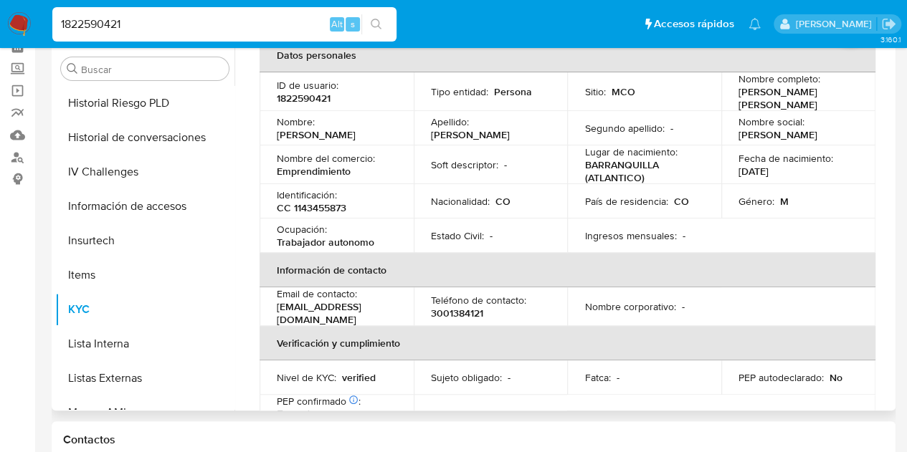
scroll to position [143, 0]
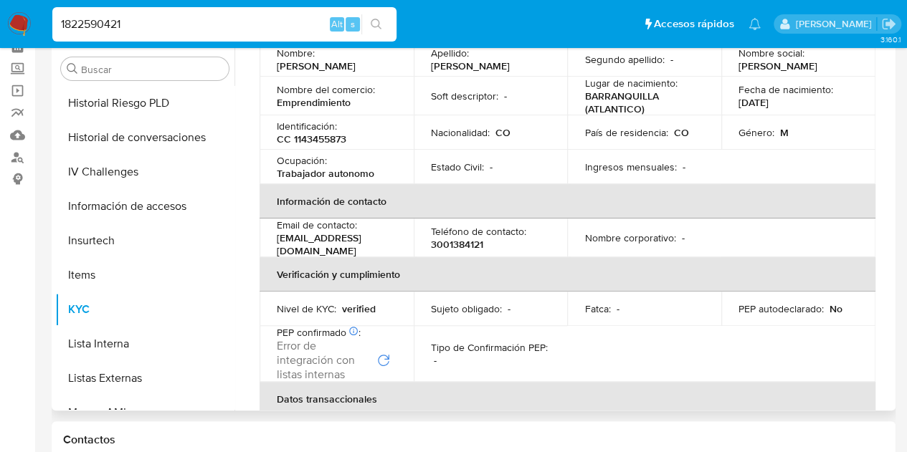
click at [460, 242] on p "3001384121" at bounding box center [457, 244] width 52 height 13
copy p "3001384121"
click at [374, 243] on p "argeledwin483@gmail.com" at bounding box center [334, 245] width 114 height 26
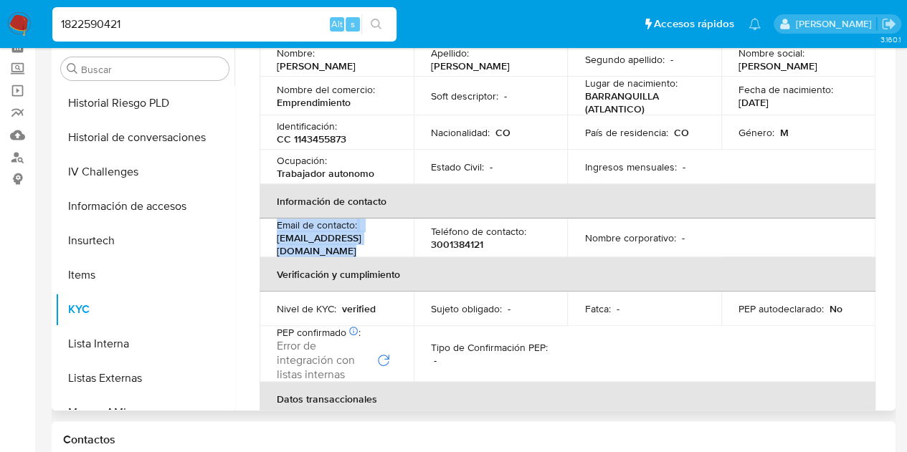
click at [374, 243] on p "argeledwin483@gmail.com" at bounding box center [334, 245] width 114 height 26
click at [376, 243] on p "argeledwin483@gmail.com" at bounding box center [334, 245] width 114 height 26
drag, startPoint x: 391, startPoint y: 241, endPoint x: 275, endPoint y: 244, distance: 116.9
click at [275, 244] on td "Email de contacto : argeledwin483@gmail.com" at bounding box center [337, 238] width 154 height 39
copy p "argeledwin483@gmail.com"
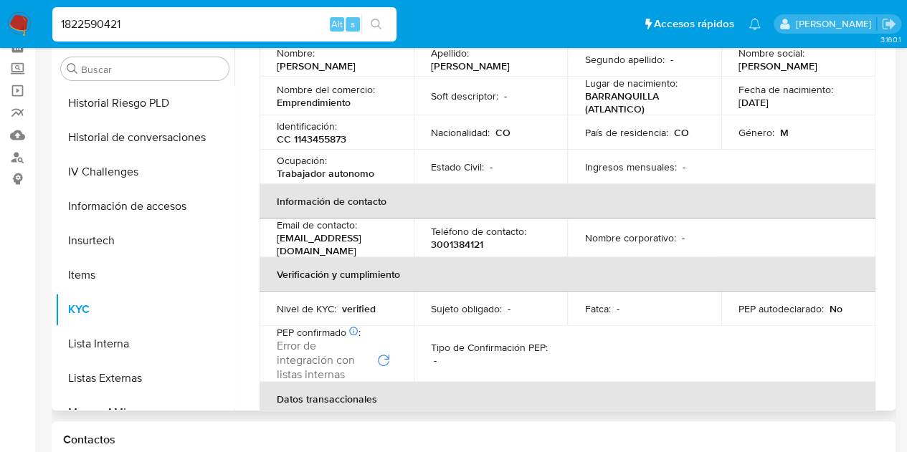
click at [462, 244] on p "3001384121" at bounding box center [457, 244] width 52 height 13
click at [463, 238] on p "3001384121" at bounding box center [457, 244] width 52 height 13
copy p "3001384121"
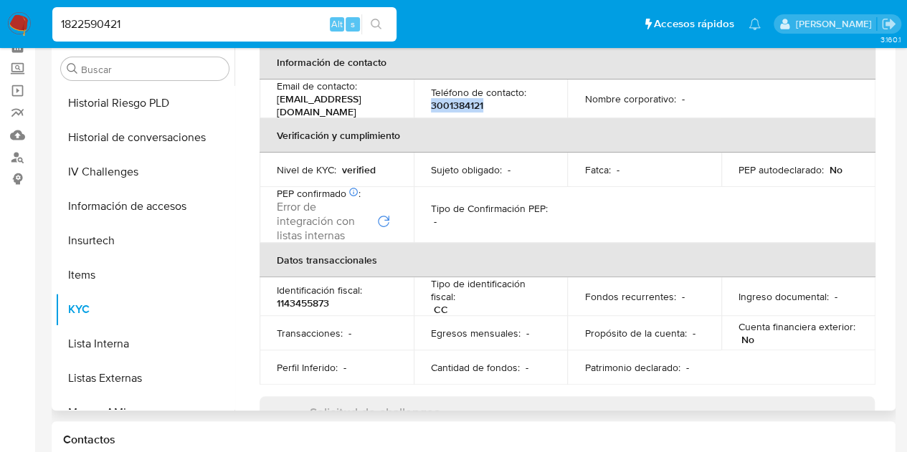
scroll to position [287, 0]
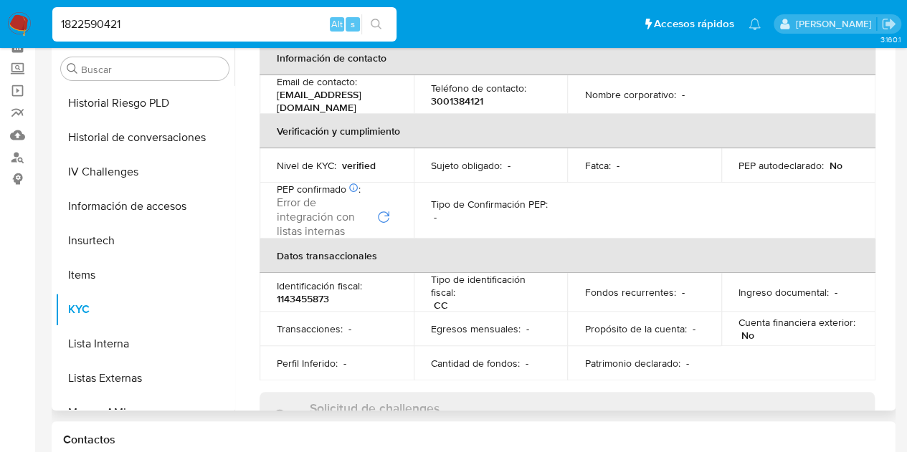
drag, startPoint x: 882, startPoint y: 156, endPoint x: 890, endPoint y: 183, distance: 28.4
click at [890, 183] on div "Usuario KYC Status Actualizado hace 3 horas Creado: 22/05/2024 00:56:26 Actuali…" at bounding box center [562, 227] width 657 height 367
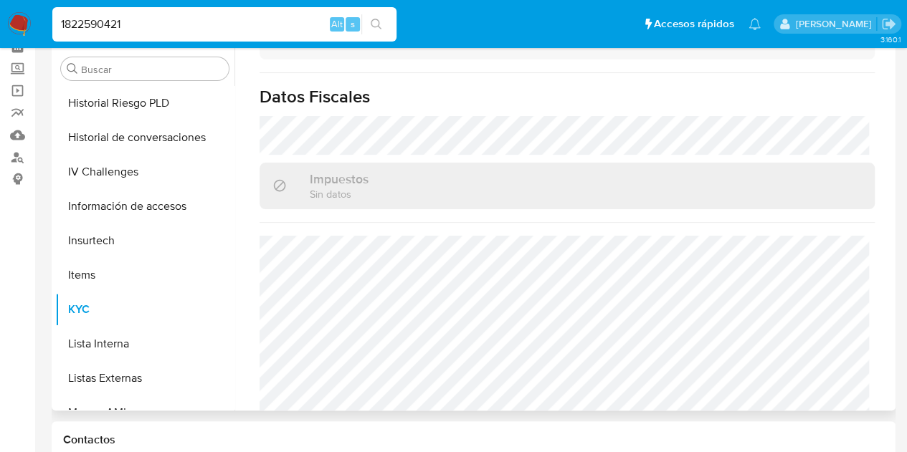
scroll to position [825, 0]
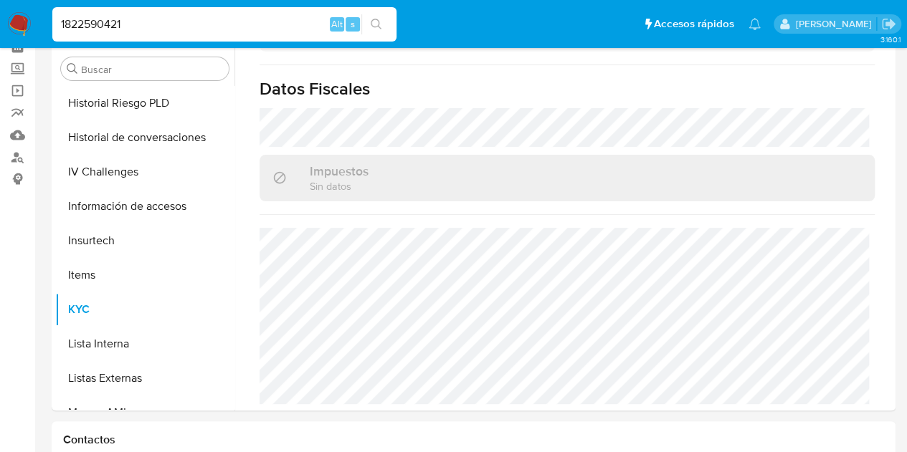
click at [284, 28] on input "1822590421" at bounding box center [224, 24] width 344 height 19
paste input "rVc1tp7hLzqd7gPDd5QU1Zww"
type input "rVc1tp7hLzqd7gPDd5QU1Zww"
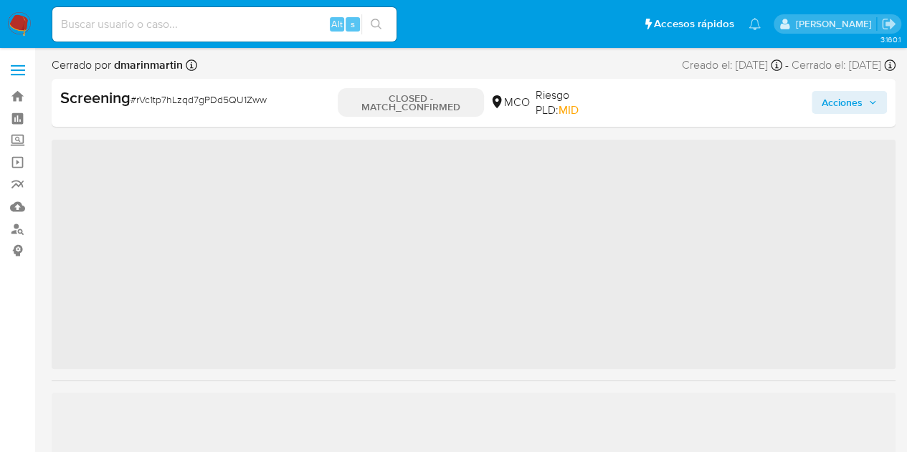
scroll to position [674, 0]
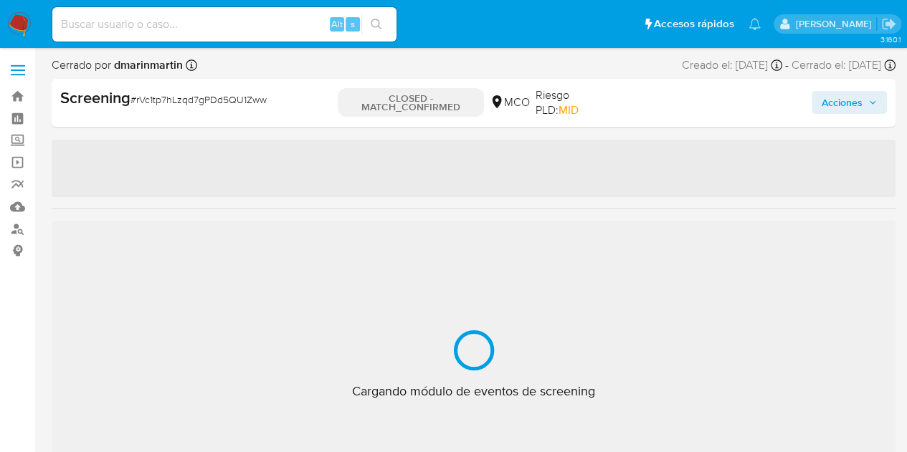
select select "10"
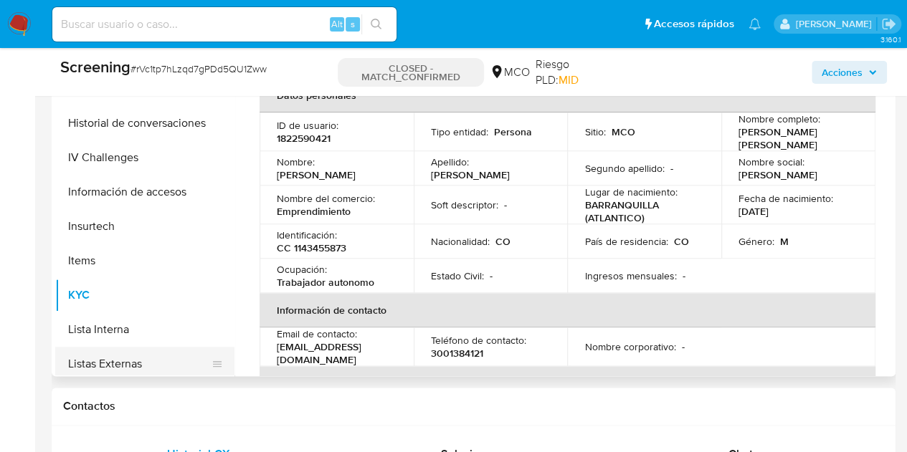
scroll to position [459, 0]
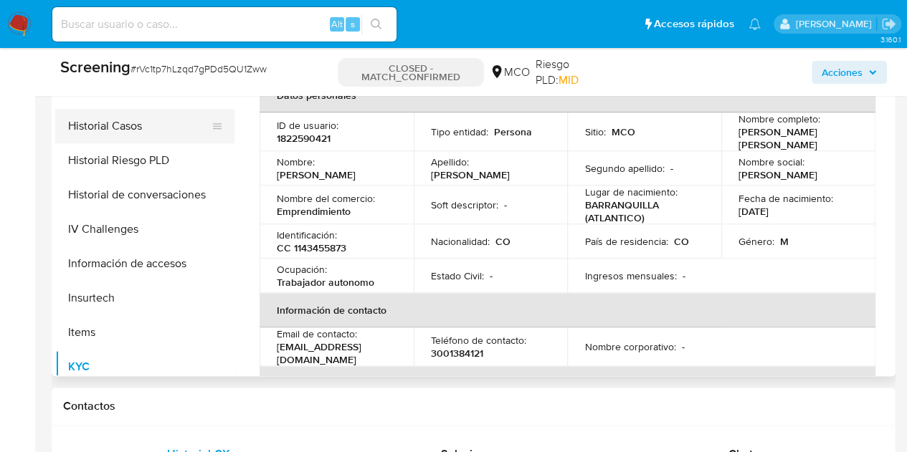
click at [138, 127] on button "Historial Casos" at bounding box center [139, 126] width 168 height 34
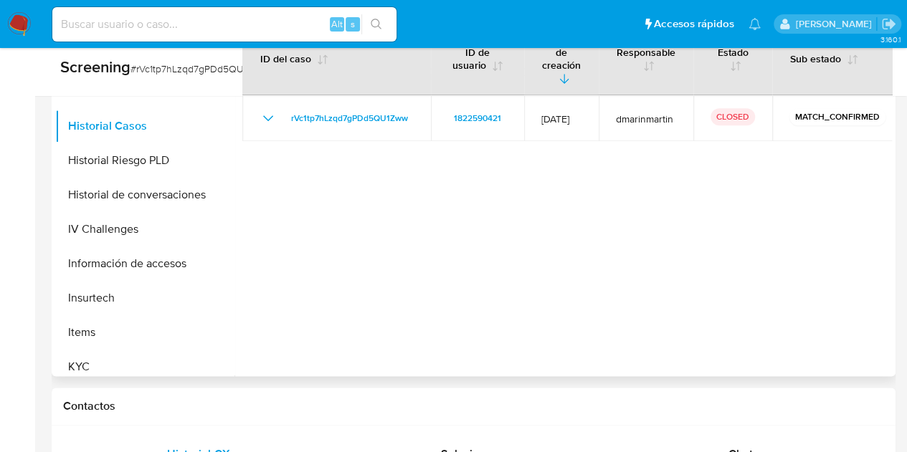
scroll to position [574, 0]
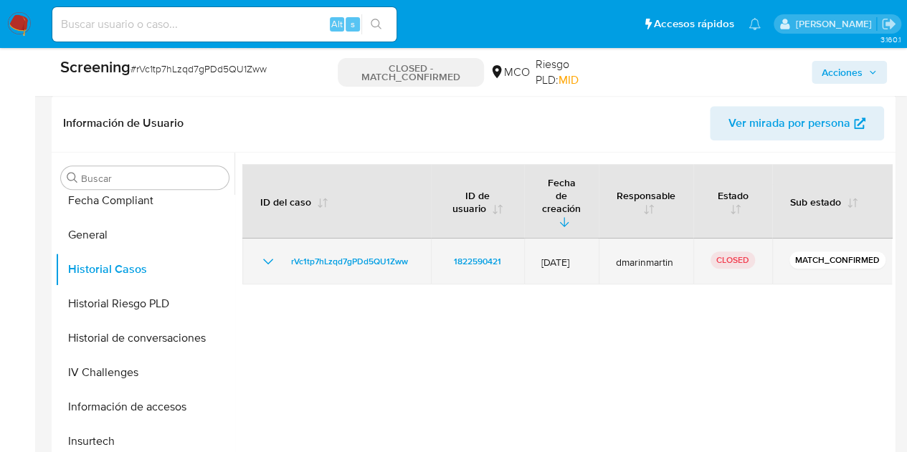
drag, startPoint x: 539, startPoint y: 237, endPoint x: 605, endPoint y: 237, distance: 66.0
click at [599, 239] on td "04/Sept/2025" at bounding box center [561, 262] width 75 height 46
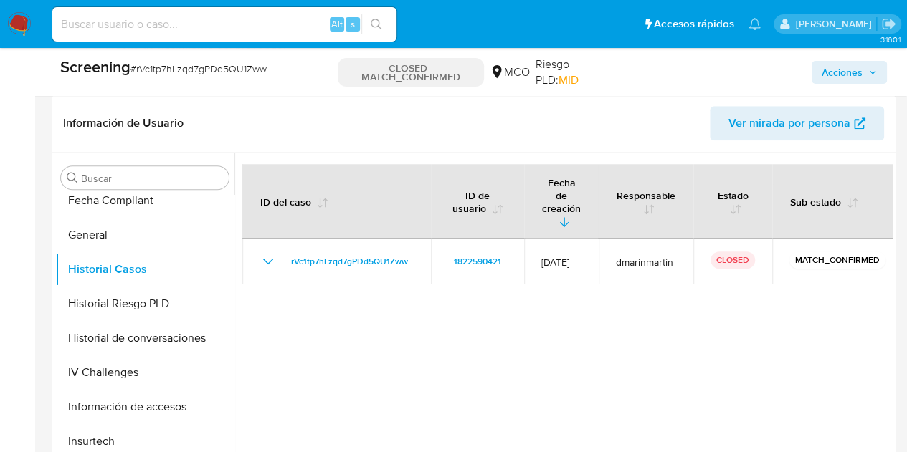
click at [252, 13] on div "Alt s" at bounding box center [224, 24] width 344 height 34
click at [231, 21] on input at bounding box center [224, 24] width 344 height 19
paste input "1026362772"
type input "1026362772"
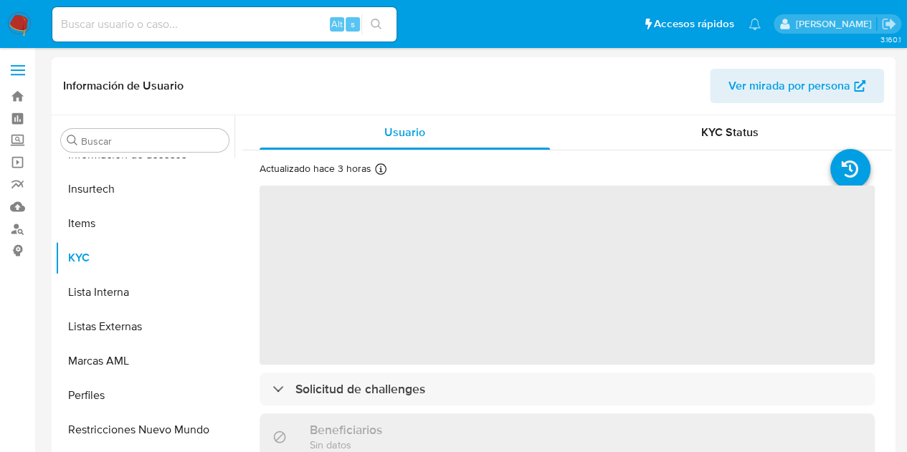
scroll to position [675, 0]
select select "10"
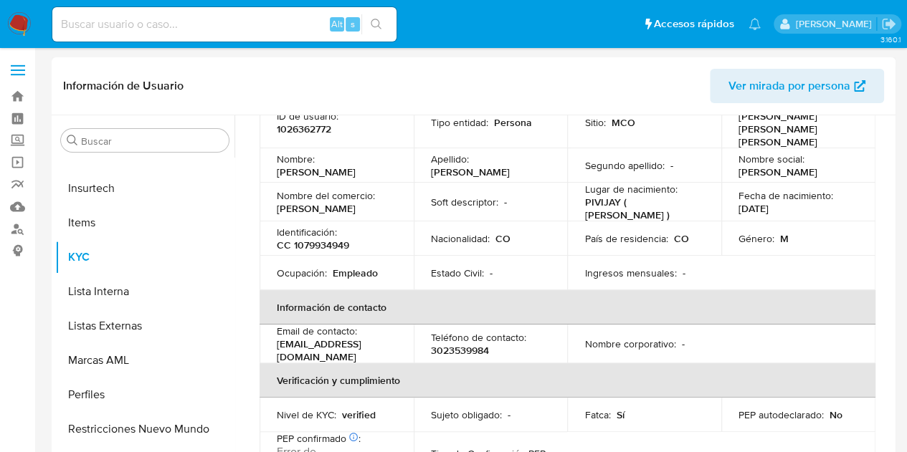
scroll to position [143, 0]
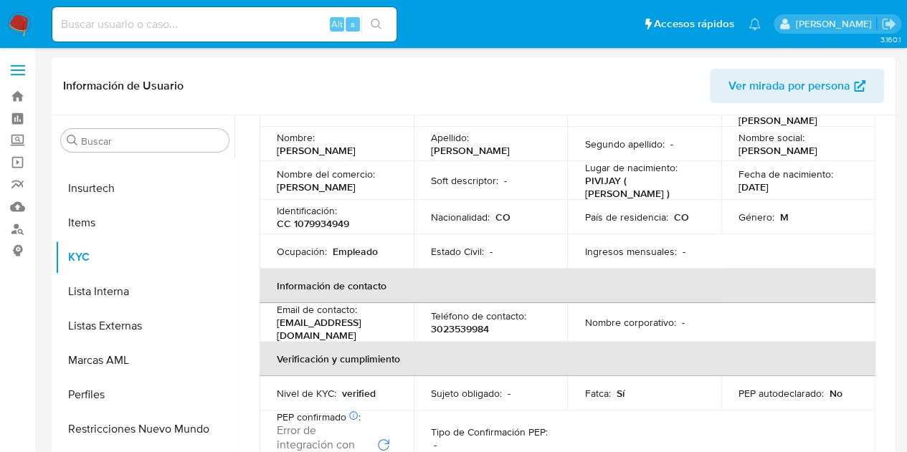
click at [475, 323] on p "3023539984" at bounding box center [460, 329] width 58 height 13
copy p "3023539984"
drag, startPoint x: 277, startPoint y: 309, endPoint x: 423, endPoint y: 310, distance: 146.3
click at [391, 316] on p "brahianpuertachica@hotmail.com" at bounding box center [334, 329] width 114 height 26
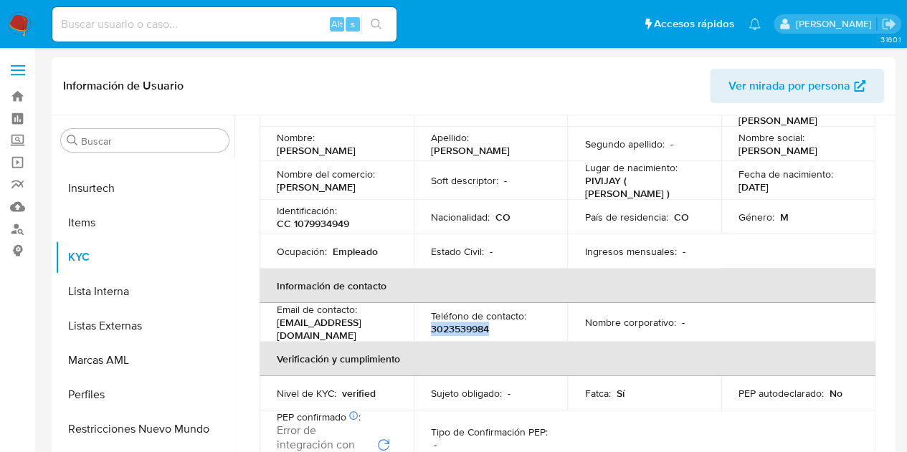
copy p "brahianpuertachica@hotmail.com"
drag, startPoint x: 885, startPoint y: 209, endPoint x: 880, endPoint y: 246, distance: 37.7
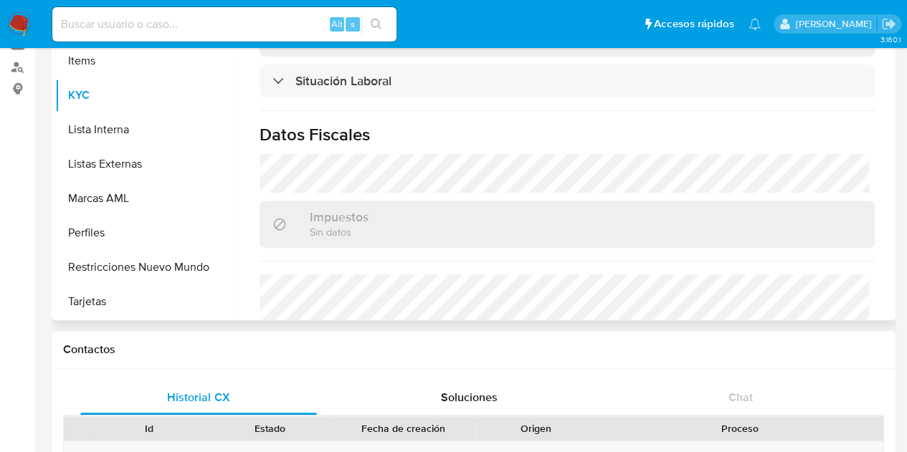
scroll to position [759, 0]
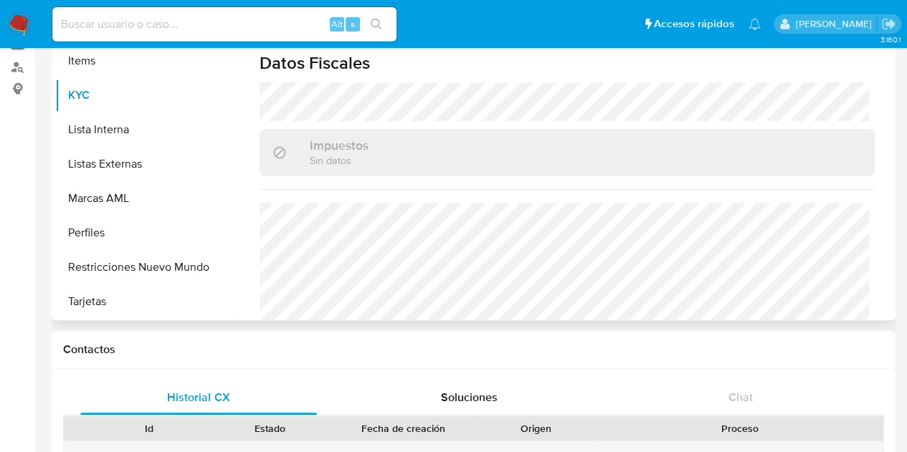
drag, startPoint x: 885, startPoint y: 251, endPoint x: 885, endPoint y: 287, distance: 35.8
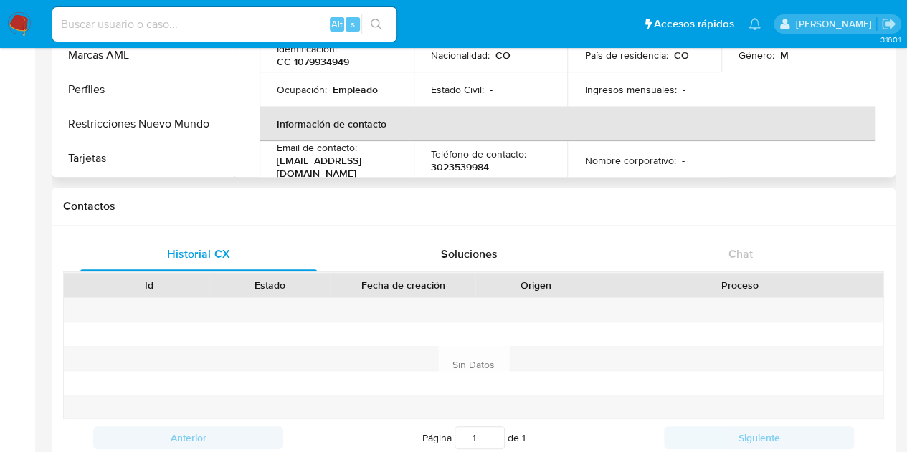
scroll to position [162, 0]
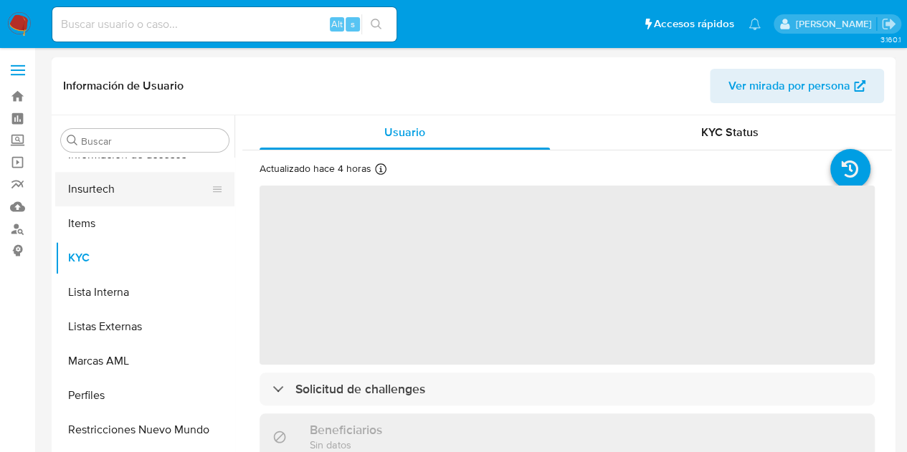
scroll to position [675, 0]
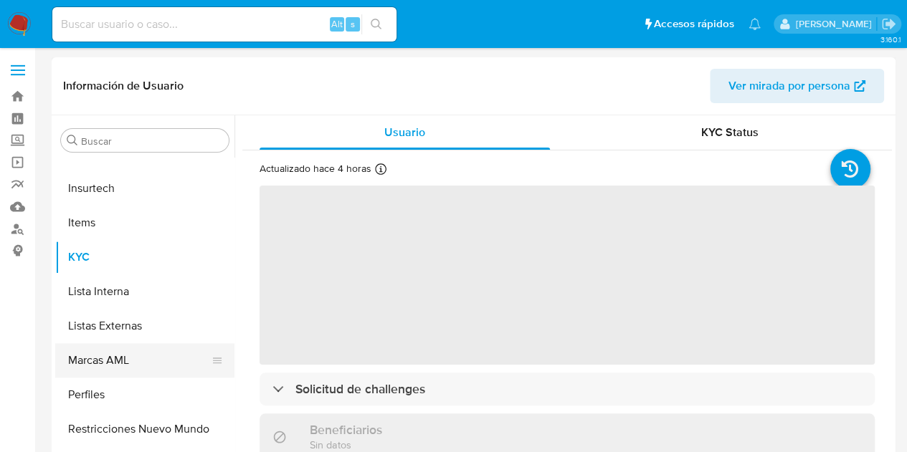
select select "10"
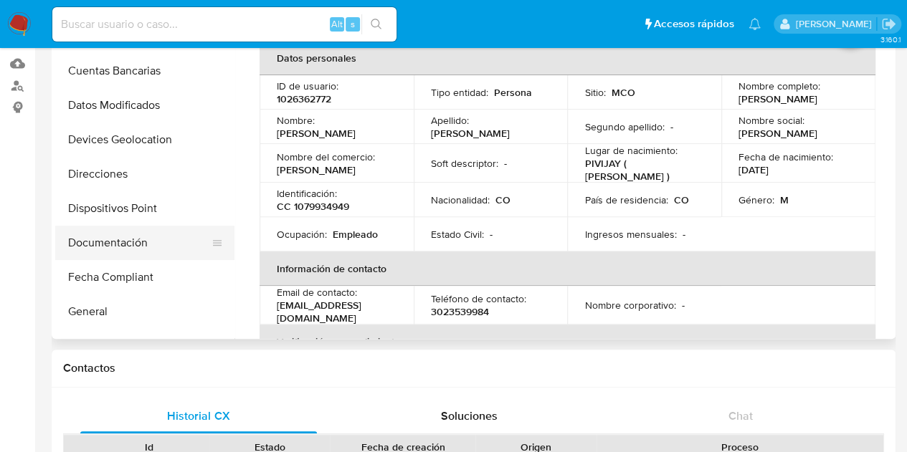
scroll to position [215, 0]
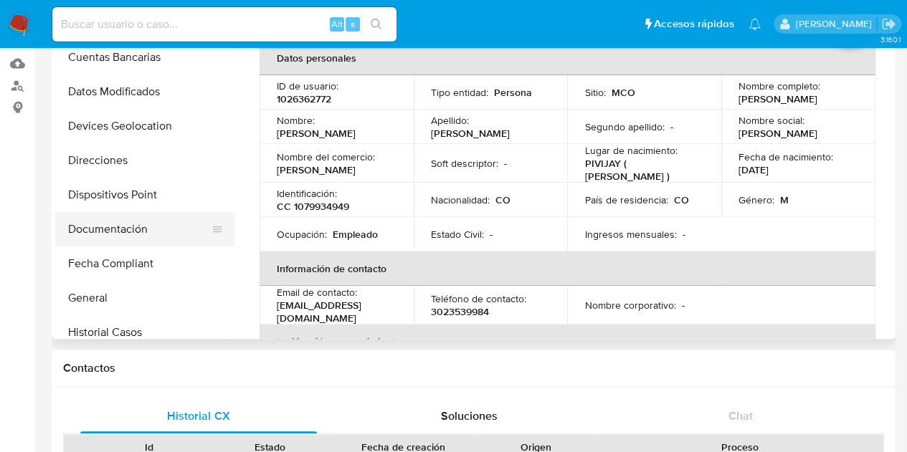
click at [137, 230] on button "Documentación" at bounding box center [139, 229] width 168 height 34
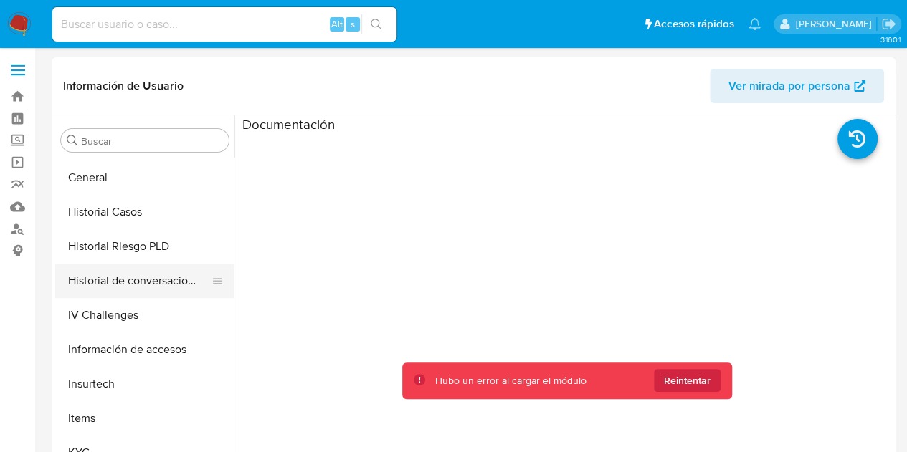
scroll to position [502, 0]
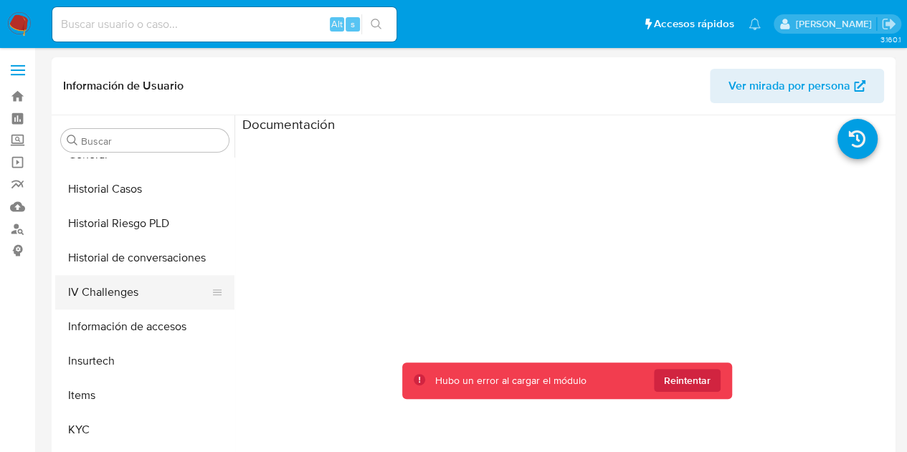
click at [141, 293] on button "IV Challenges" at bounding box center [139, 292] width 168 height 34
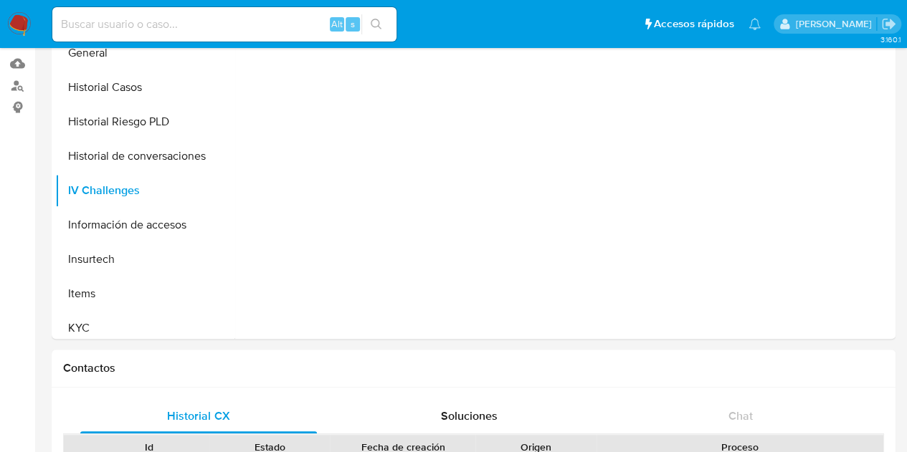
scroll to position [460, 0]
click at [267, 27] on input at bounding box center [224, 24] width 344 height 19
paste input "174918962"
type input "174918962"
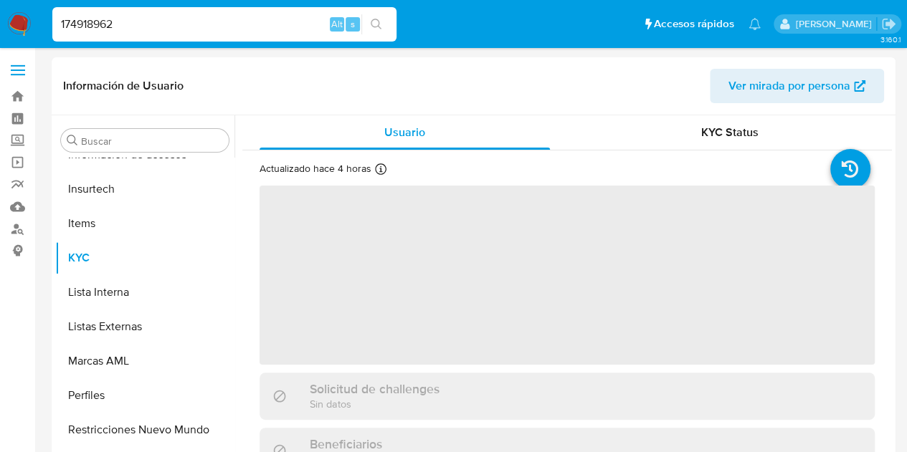
scroll to position [675, 0]
select select "10"
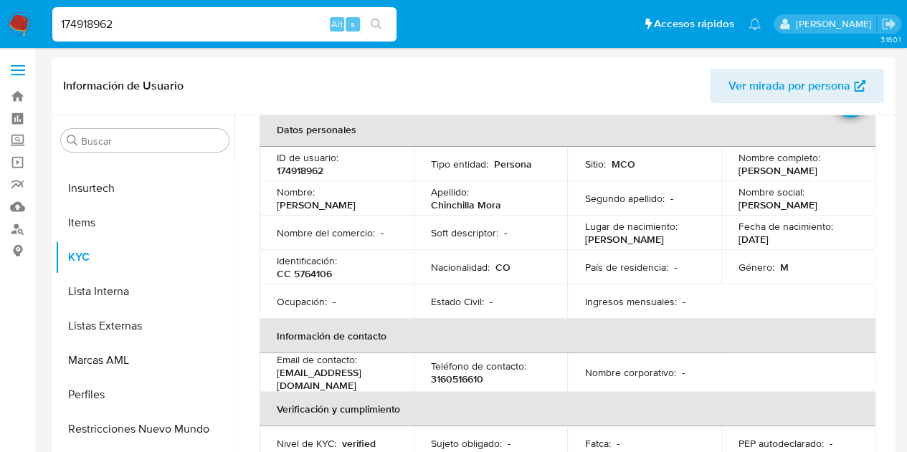
scroll to position [143, 0]
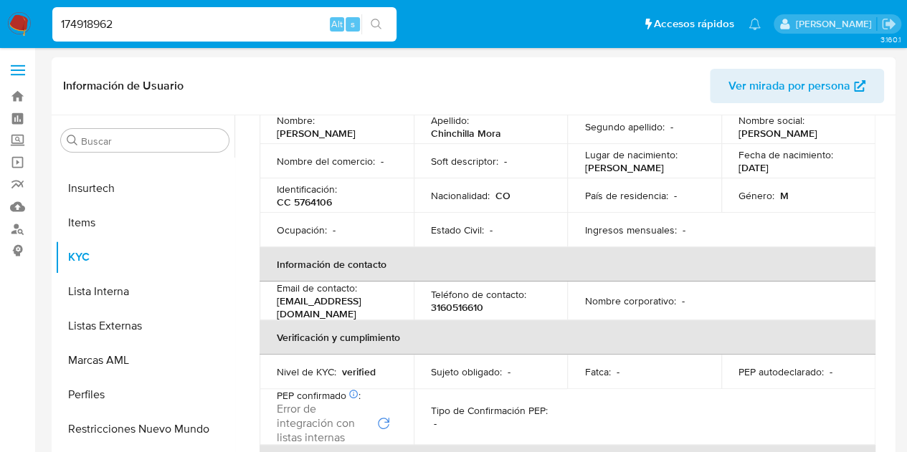
click at [450, 308] on p "3160516610" at bounding box center [457, 307] width 52 height 13
copy p "3160516610"
click at [326, 306] on p "[EMAIL_ADDRESS][DOMAIN_NAME]" at bounding box center [334, 308] width 114 height 26
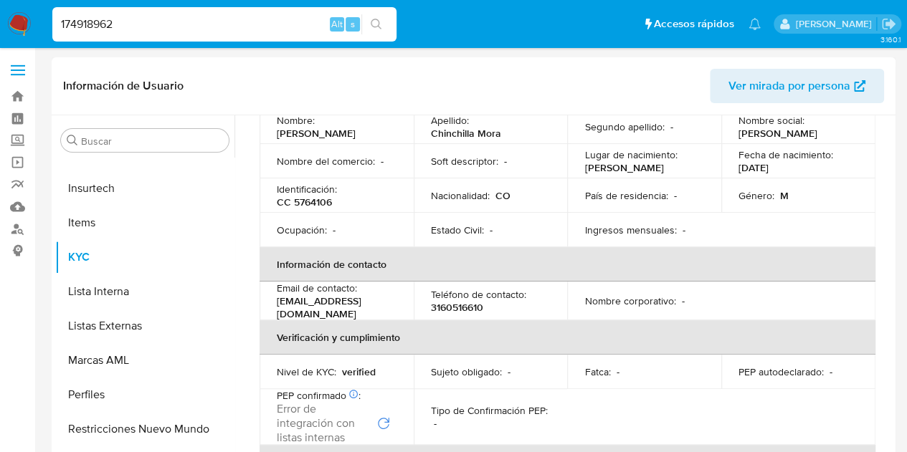
drag, startPoint x: 297, startPoint y: 314, endPoint x: 280, endPoint y: 317, distance: 17.4
click at [296, 315] on p "[EMAIL_ADDRESS][DOMAIN_NAME]" at bounding box center [334, 308] width 114 height 26
drag, startPoint x: 275, startPoint y: 310, endPoint x: 394, endPoint y: 306, distance: 119.1
click at [394, 306] on td "Email de contacto : [EMAIL_ADDRESS][DOMAIN_NAME]" at bounding box center [337, 301] width 154 height 39
copy p "[EMAIL_ADDRESS][DOMAIN_NAME]"
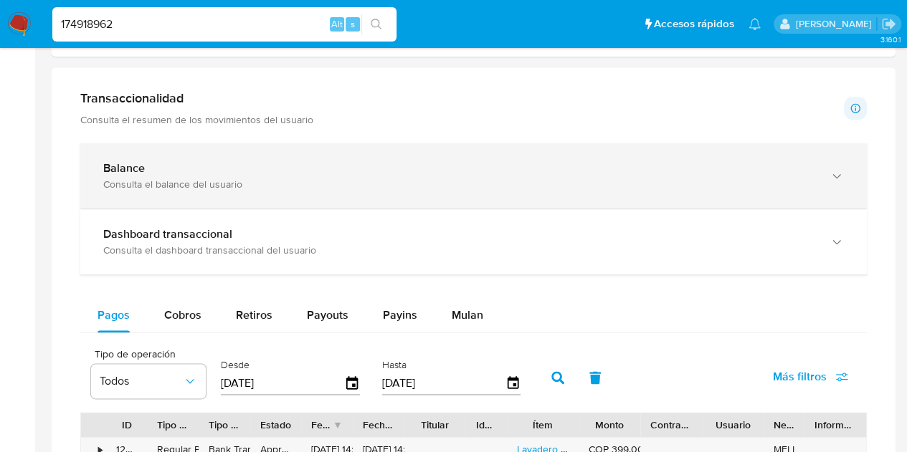
scroll to position [860, 0]
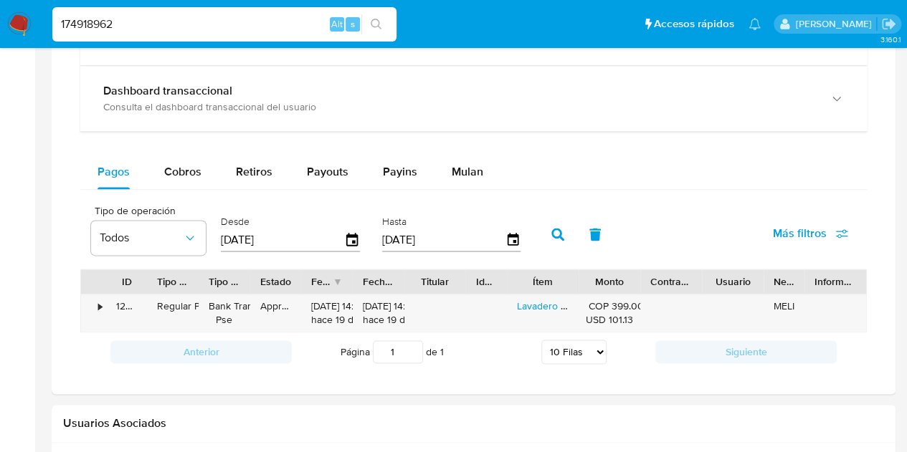
click at [117, 28] on input "174918962" at bounding box center [224, 24] width 344 height 19
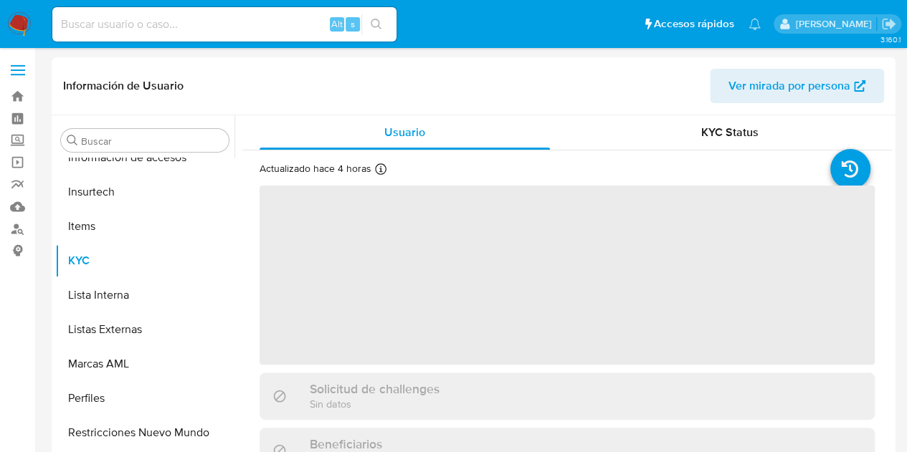
scroll to position [675, 0]
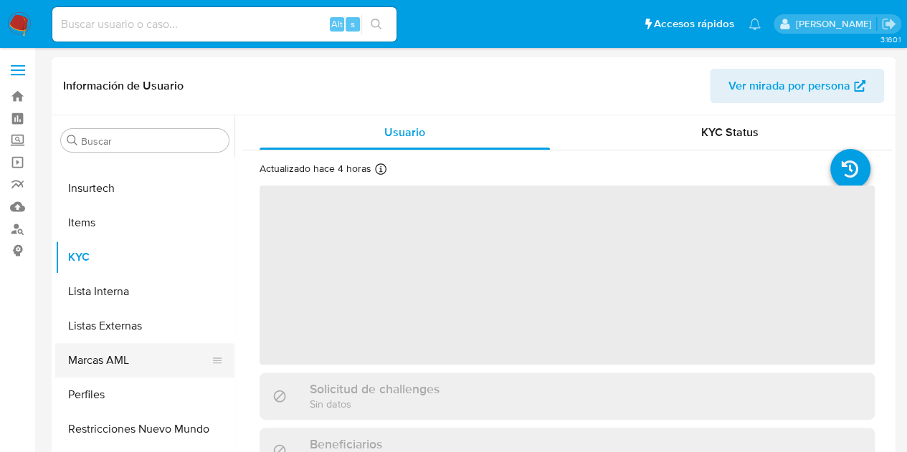
select select "10"
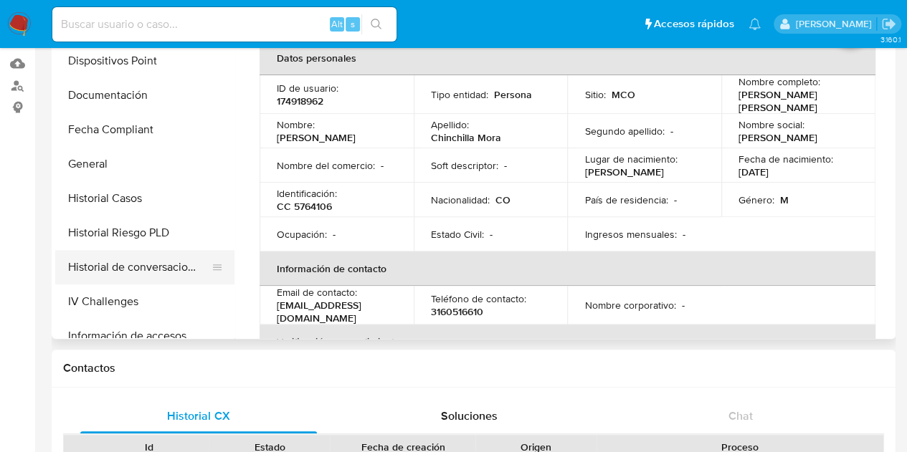
scroll to position [316, 0]
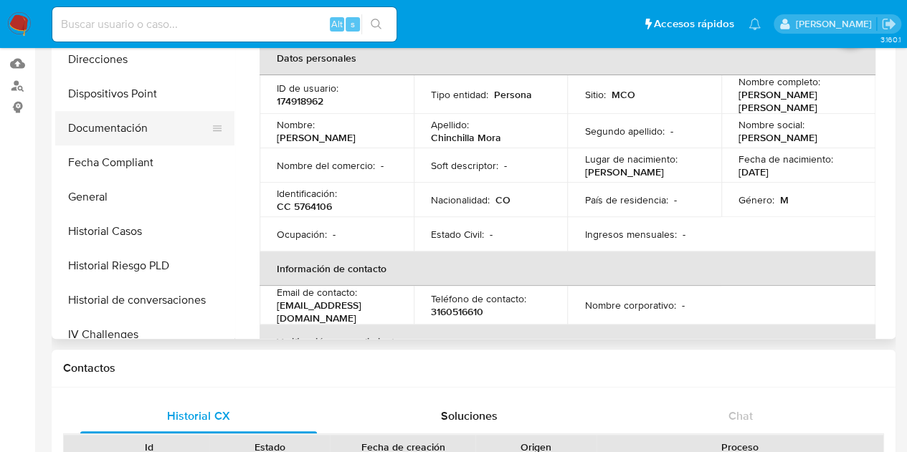
click at [136, 122] on button "Documentación" at bounding box center [139, 128] width 168 height 34
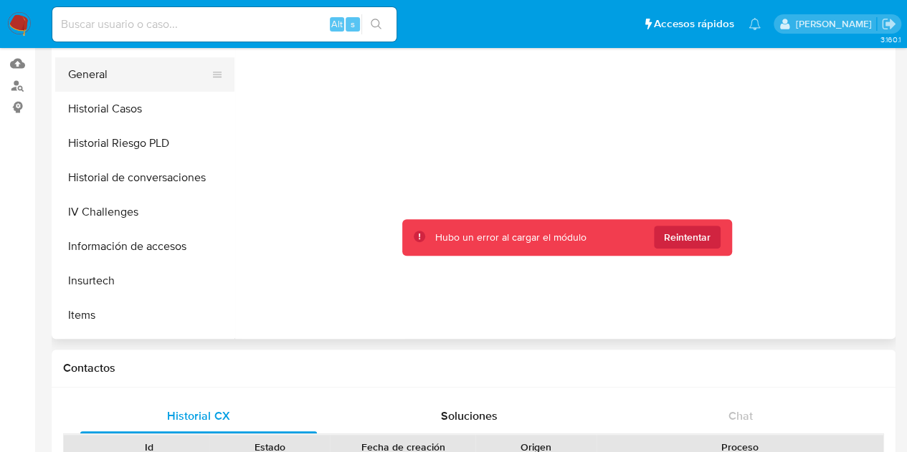
scroll to position [460, 0]
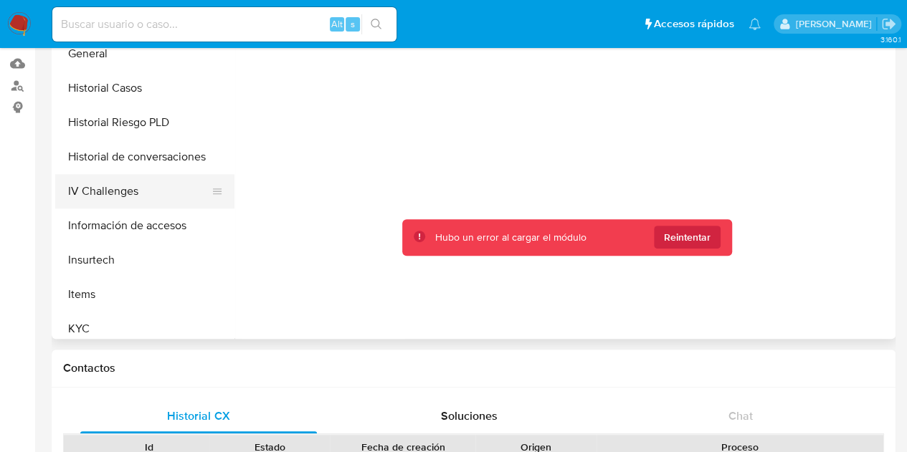
click at [138, 194] on button "IV Challenges" at bounding box center [139, 191] width 168 height 34
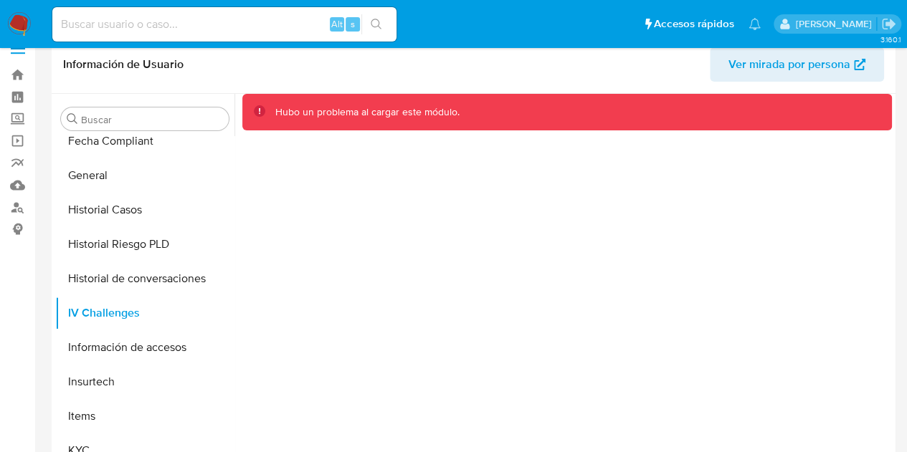
scroll to position [0, 0]
